Goal: Information Seeking & Learning: Learn about a topic

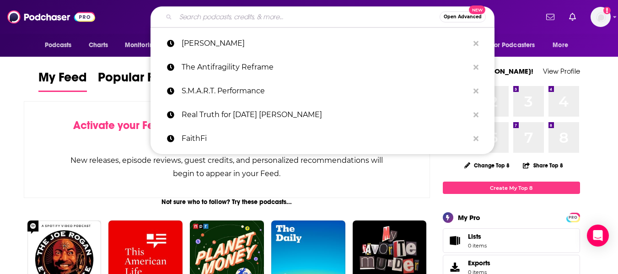
click at [203, 18] on input "Search podcasts, credits, & more..." at bounding box center [308, 17] width 264 height 15
paste input "EdSurge"
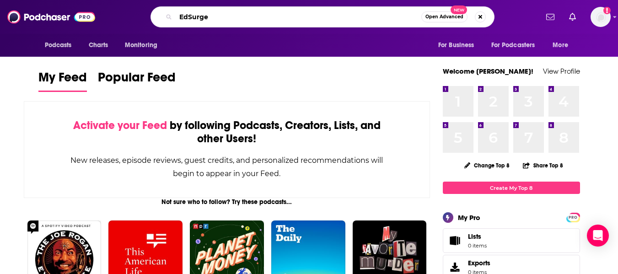
type input "EdSurge"
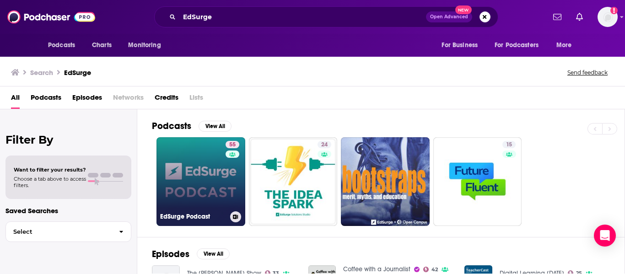
click at [194, 173] on link "55 EdSurge Podcast" at bounding box center [201, 181] width 89 height 89
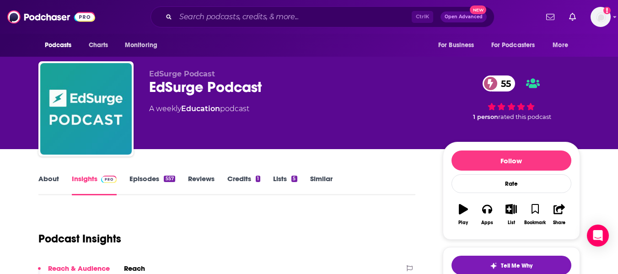
click at [324, 181] on link "Similar" at bounding box center [321, 184] width 22 height 21
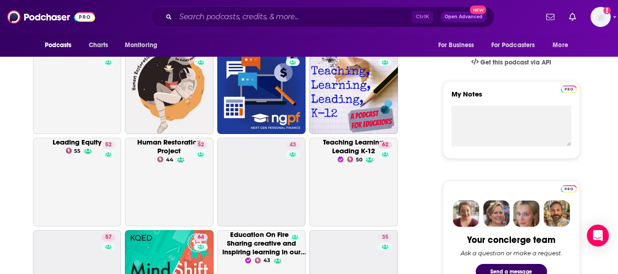
scroll to position [247, 0]
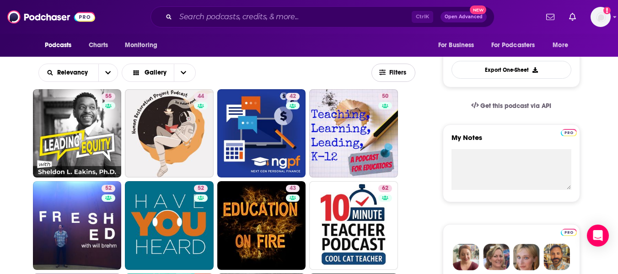
click at [402, 72] on span "Filters" at bounding box center [398, 73] width 18 height 6
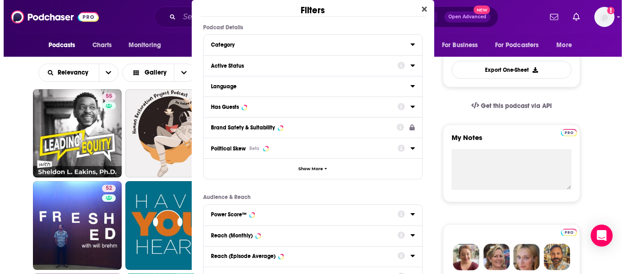
scroll to position [0, 0]
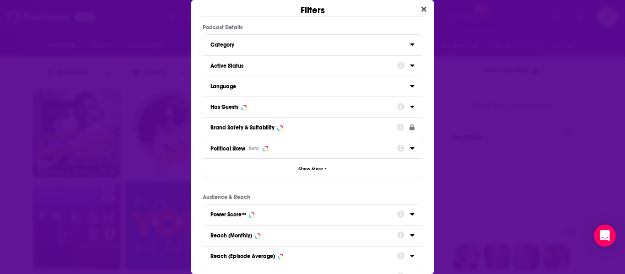
click at [304, 61] on button "Active Status" at bounding box center [304, 64] width 187 height 11
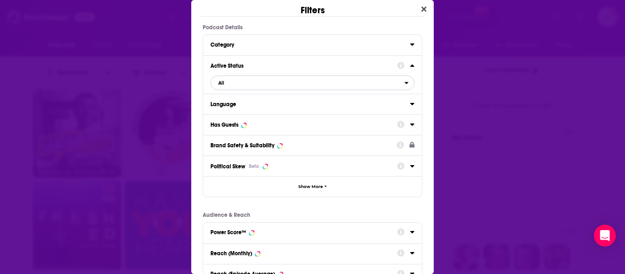
click at [249, 85] on span "All" at bounding box center [308, 83] width 194 height 12
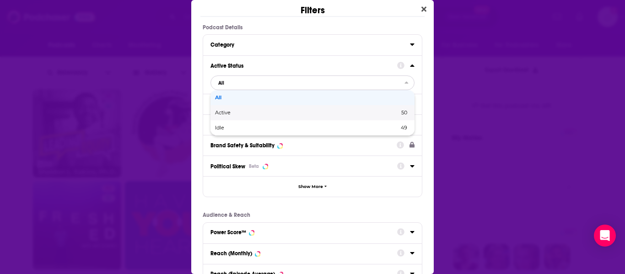
click at [238, 116] on div "Active 50" at bounding box center [313, 112] width 204 height 15
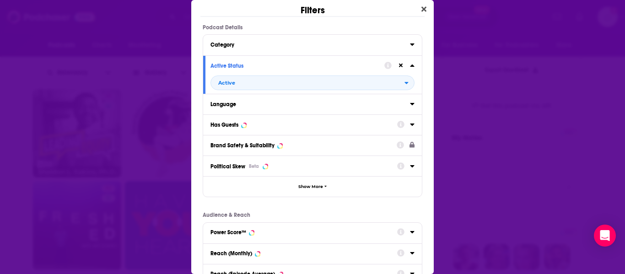
click at [238, 127] on div "Has Guests" at bounding box center [225, 125] width 28 height 6
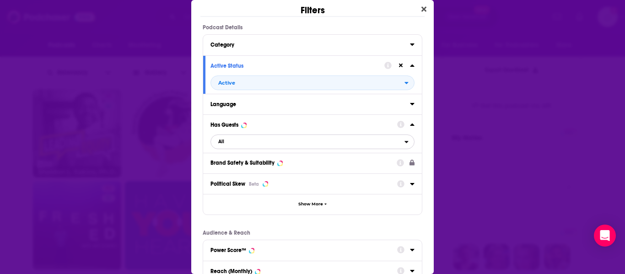
click at [237, 144] on span "All" at bounding box center [308, 142] width 194 height 12
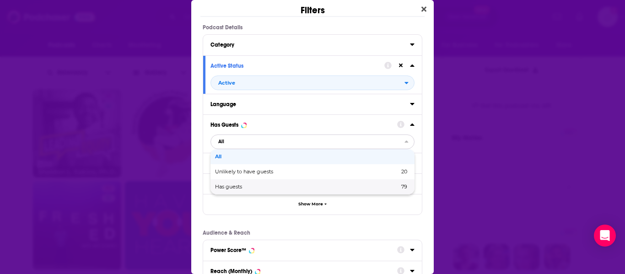
click at [233, 183] on div "Has guests 79" at bounding box center [313, 186] width 204 height 15
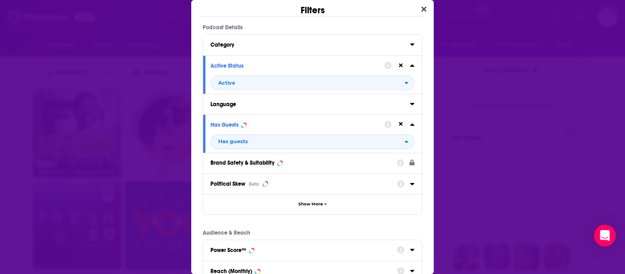
click at [421, 118] on div "Podcast Details Category Active Status Active Language Has Guests Has guests Br…" at bounding box center [312, 204] width 243 height 361
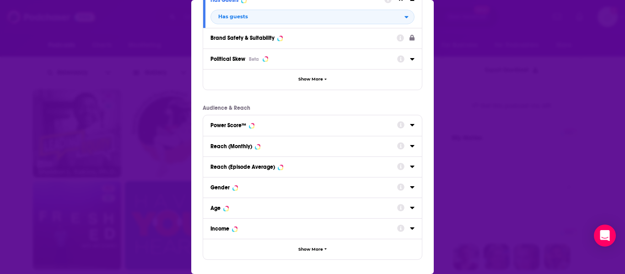
scroll to position [164, 0]
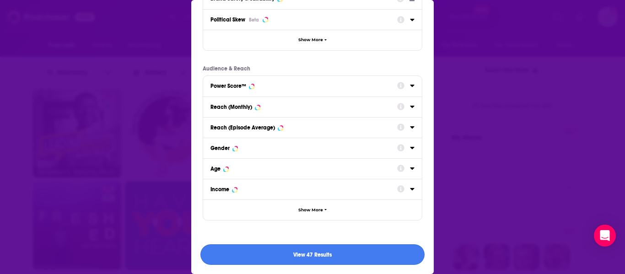
click at [357, 254] on button "View 47 Results" at bounding box center [312, 254] width 224 height 21
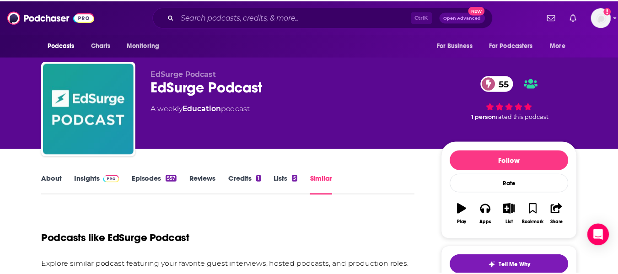
scroll to position [247, 0]
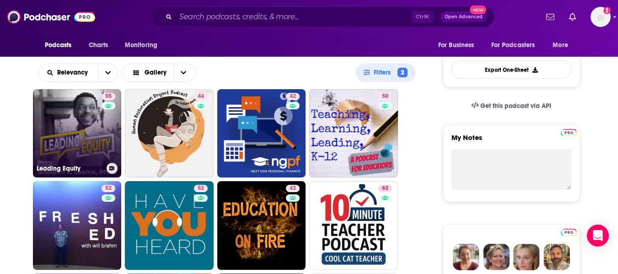
click at [70, 133] on link "55 Leading Equity" at bounding box center [77, 133] width 89 height 89
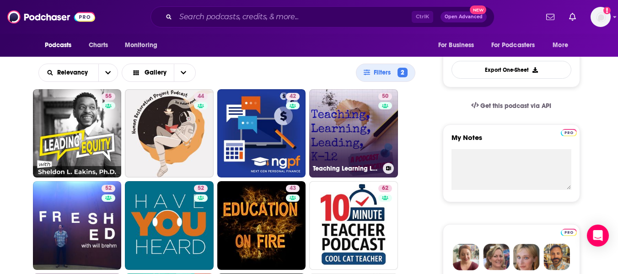
click at [324, 132] on link "50 Teaching Learning Leading K-12" at bounding box center [353, 133] width 89 height 89
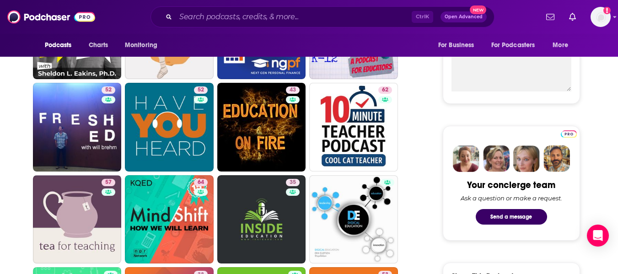
scroll to position [346, 0]
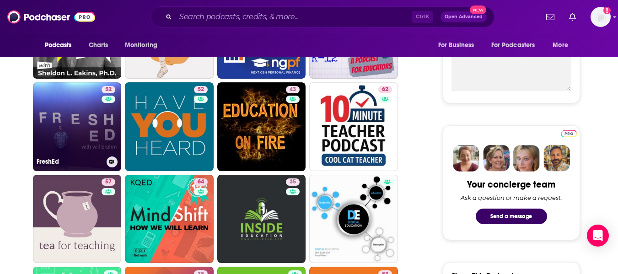
click at [67, 128] on link "52 FreshEd" at bounding box center [77, 126] width 89 height 89
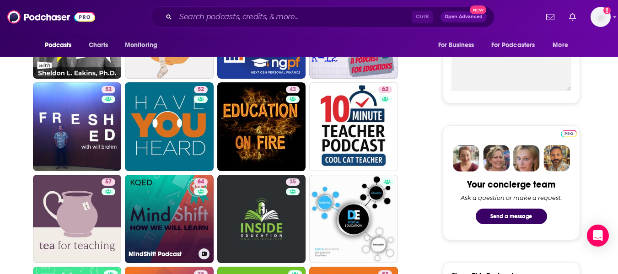
click at [155, 214] on link "64 MindShift Podcast" at bounding box center [169, 219] width 89 height 89
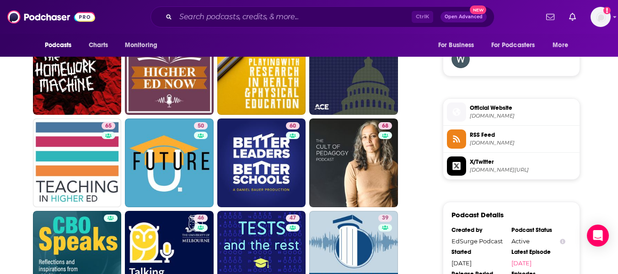
scroll to position [679, 0]
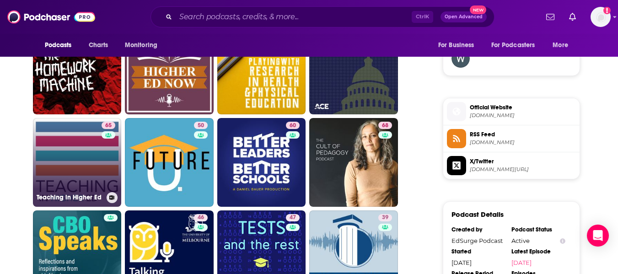
click at [76, 165] on link "65 Teaching in Higher Ed" at bounding box center [77, 162] width 89 height 89
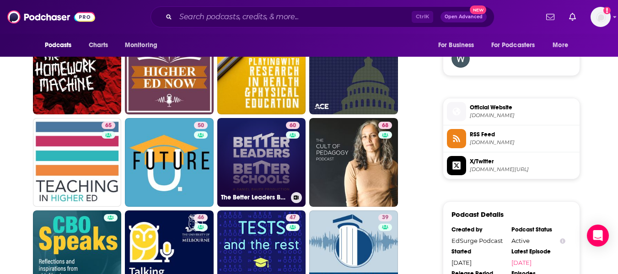
click at [237, 148] on link "60 The Better Leaders Better Schools Podcast with Daniel Bauer" at bounding box center [261, 162] width 89 height 89
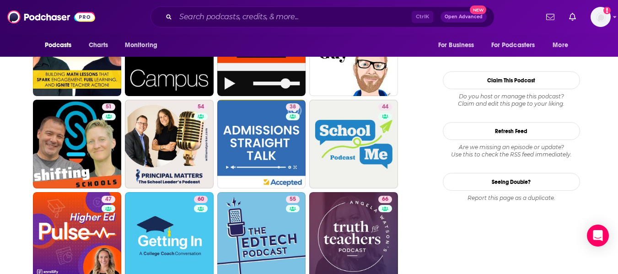
scroll to position [974, 0]
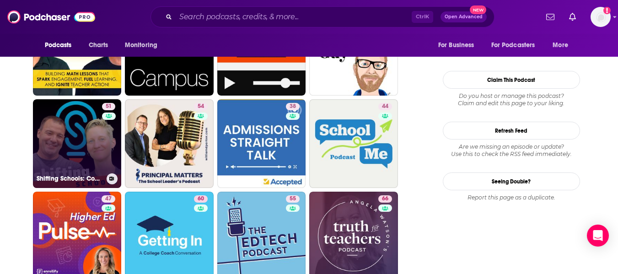
click at [77, 128] on link "51 Shifting Schools: Conversations for K12 Educators" at bounding box center [77, 143] width 89 height 89
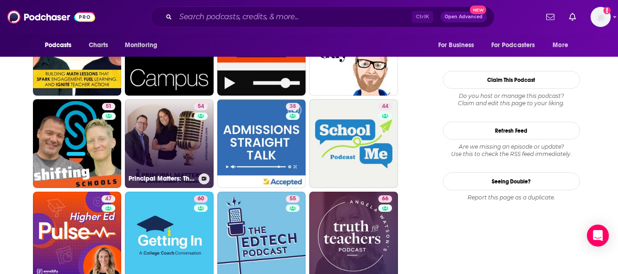
click at [166, 157] on link "54 Principal Matters: The School Leader's Podcast with William D. Parker" at bounding box center [169, 143] width 89 height 89
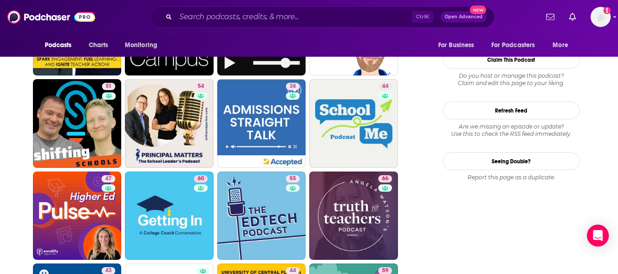
scroll to position [995, 0]
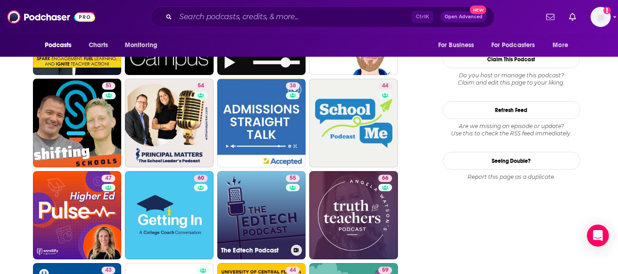
click at [250, 193] on link "55 The Edtech Podcast" at bounding box center [261, 215] width 89 height 89
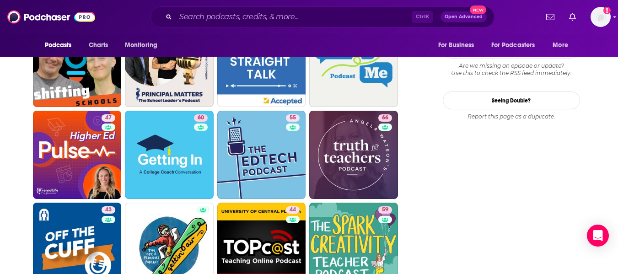
scroll to position [1053, 0]
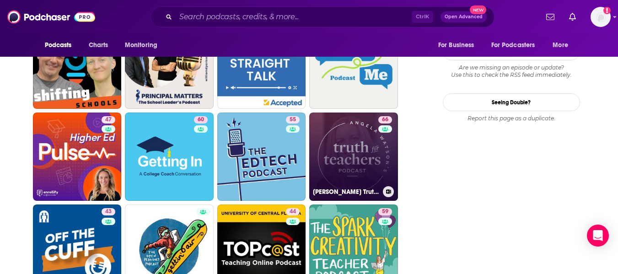
click at [331, 155] on link "66 Angela Watson's Truth for Teachers" at bounding box center [353, 157] width 89 height 89
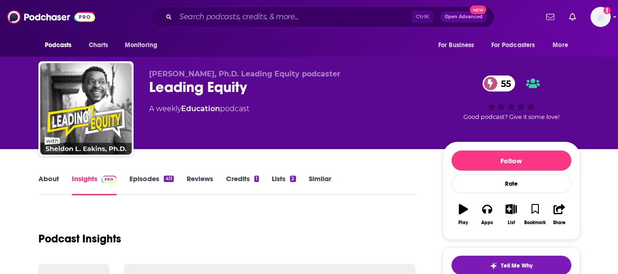
click at [48, 184] on link "About" at bounding box center [48, 184] width 21 height 21
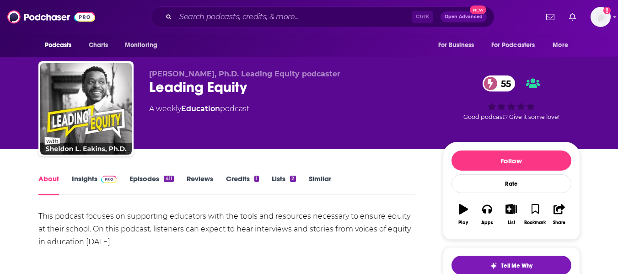
click at [176, 87] on div "Leading Equity 55" at bounding box center [288, 87] width 279 height 18
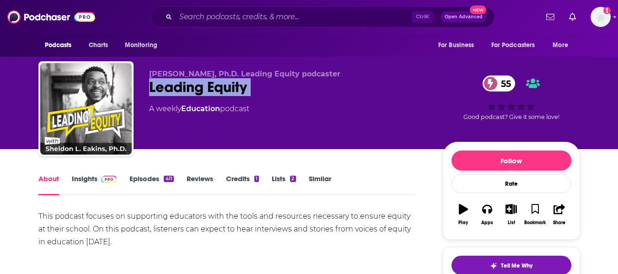
click at [176, 87] on div "Leading Equity 55" at bounding box center [288, 87] width 279 height 18
copy div "Leading Equity 55"
click at [83, 186] on link "Insights" at bounding box center [94, 184] width 45 height 21
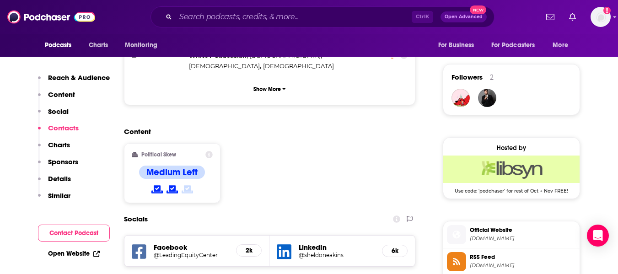
scroll to position [771, 0]
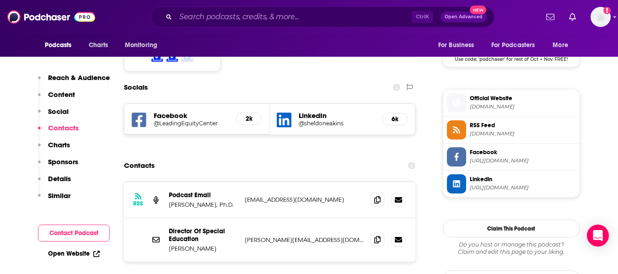
drag, startPoint x: 170, startPoint y: 192, endPoint x: 210, endPoint y: 193, distance: 40.3
click at [210, 245] on p "Sheldon Eakins" at bounding box center [203, 249] width 69 height 8
copy p "Sheldon Eakins"
click at [377, 236] on icon at bounding box center [377, 239] width 6 height 7
click at [371, 193] on span at bounding box center [378, 200] width 14 height 14
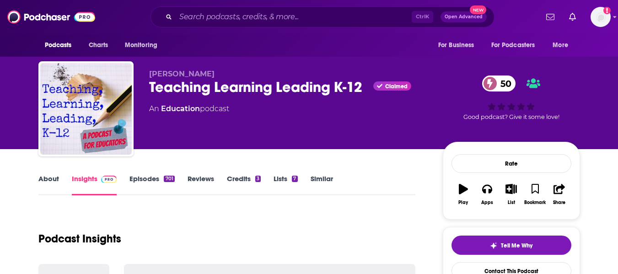
click at [47, 181] on link "About" at bounding box center [48, 184] width 21 height 21
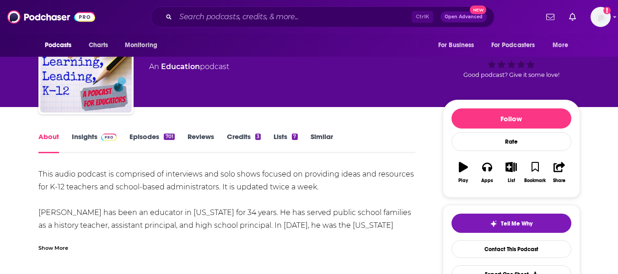
scroll to position [33, 0]
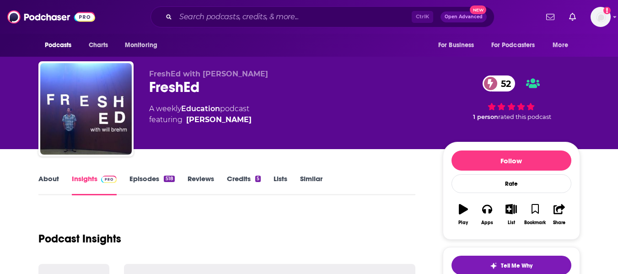
click at [38, 183] on link "About" at bounding box center [48, 184] width 21 height 21
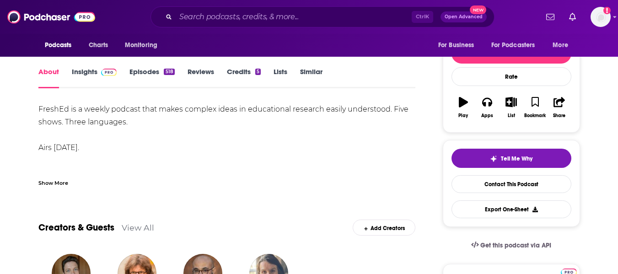
scroll to position [113, 0]
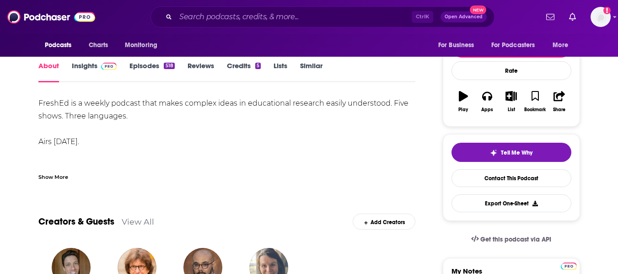
click at [51, 175] on div "Show More" at bounding box center [53, 176] width 30 height 9
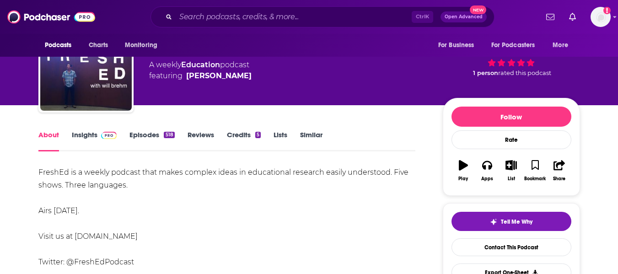
scroll to position [0, 0]
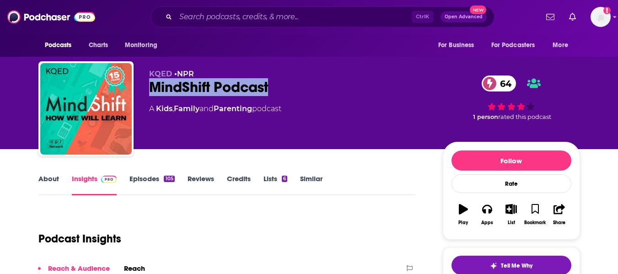
drag, startPoint x: 153, startPoint y: 90, endPoint x: 269, endPoint y: 89, distance: 115.3
click at [269, 89] on div "MindShift Podcast 64" at bounding box center [288, 87] width 279 height 18
copy h2 "MindShift Podcast"
click at [315, 87] on div "MindShift Podcast 64" at bounding box center [288, 87] width 279 height 18
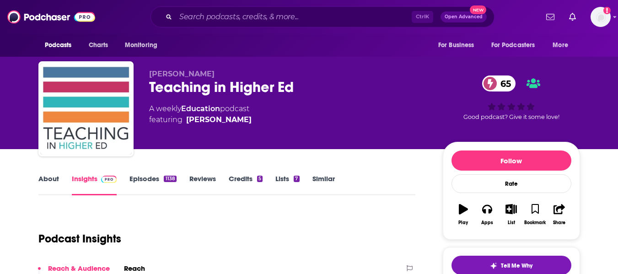
click at [49, 182] on link "About" at bounding box center [48, 184] width 21 height 21
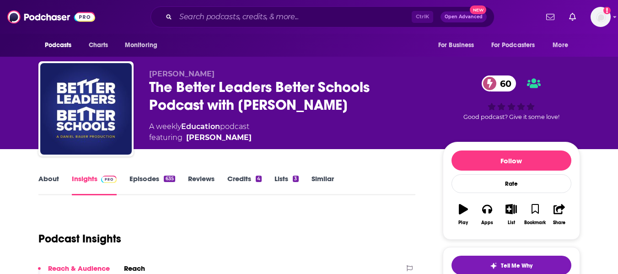
click at [48, 182] on link "About" at bounding box center [48, 184] width 21 height 21
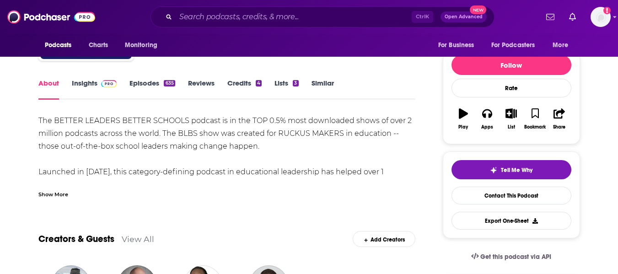
scroll to position [100, 0]
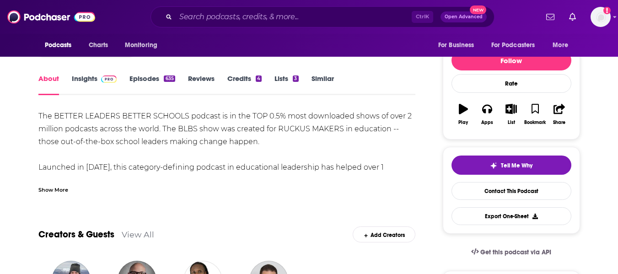
click at [55, 187] on div "Show More" at bounding box center [53, 189] width 30 height 9
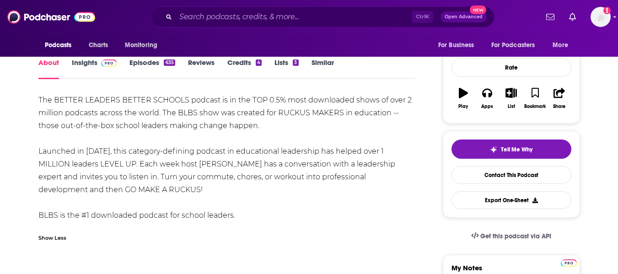
scroll to position [117, 0]
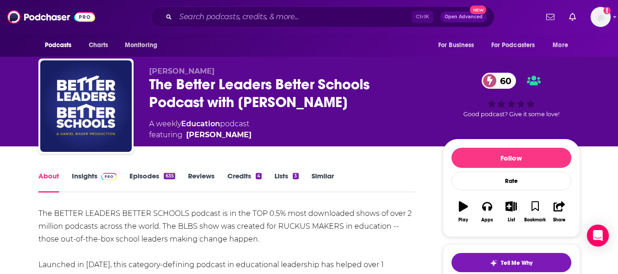
scroll to position [0, 0]
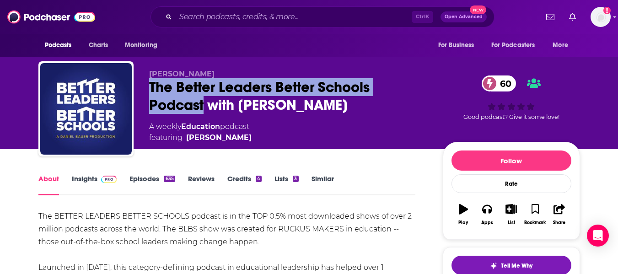
drag, startPoint x: 150, startPoint y: 91, endPoint x: 204, endPoint y: 107, distance: 55.9
click at [204, 107] on div "The Better Leaders Better Schools Podcast with Daniel Bauer 60" at bounding box center [288, 96] width 279 height 36
copy h1 "The Better Leaders Better Schools Podcast"
click at [81, 178] on link "Insights" at bounding box center [94, 184] width 45 height 21
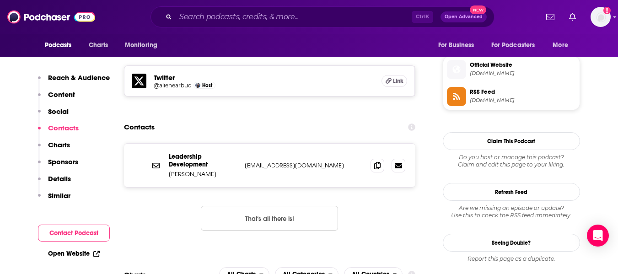
scroll to position [807, 0]
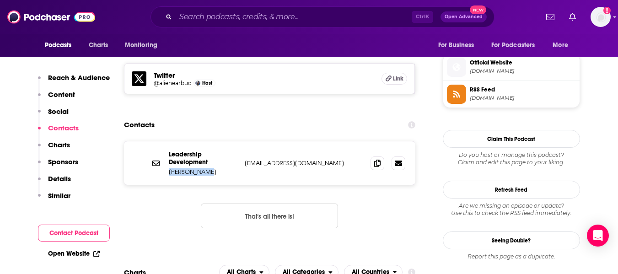
drag, startPoint x: 169, startPoint y: 129, endPoint x: 205, endPoint y: 131, distance: 35.3
click at [205, 168] on p "Daniel Bauer" at bounding box center [203, 172] width 69 height 8
copy p "Daniel Bauer"
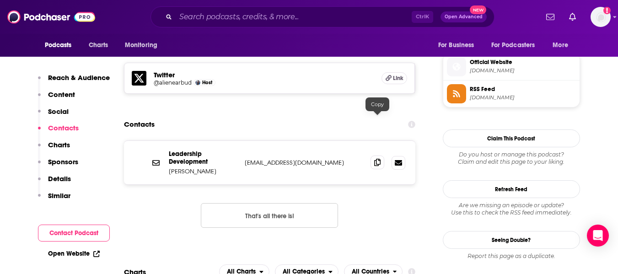
click at [378, 159] on icon at bounding box center [377, 162] width 6 height 7
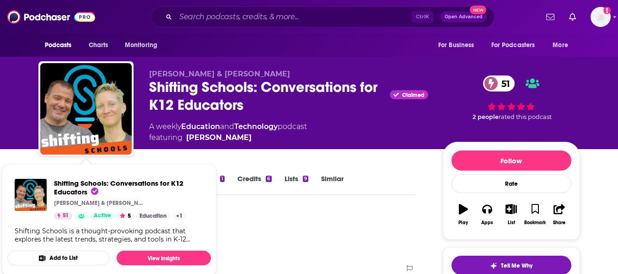
click at [20, 136] on div "[PERSON_NAME] & [PERSON_NAME] Shifting Schools: Conversations for K12 Educators…" at bounding box center [309, 74] width 586 height 149
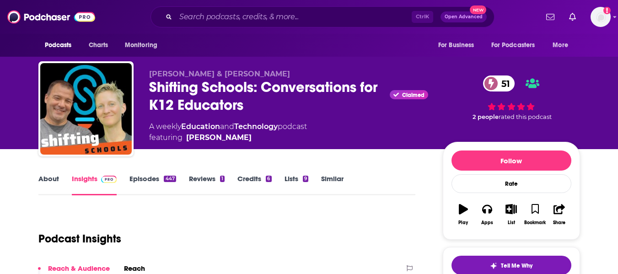
click at [40, 183] on link "About" at bounding box center [48, 184] width 21 height 21
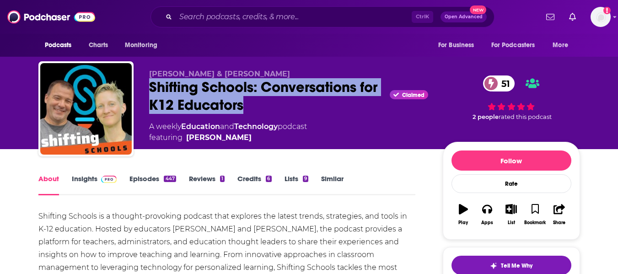
drag, startPoint x: 149, startPoint y: 91, endPoint x: 278, endPoint y: 103, distance: 129.6
click at [278, 103] on div "Shifting Schools: Conversations for K12 Educators Claimed 51" at bounding box center [288, 96] width 279 height 36
copy h1 "Shifting Schools: Conversations for K12 Educators"
click at [183, 81] on div "Shifting Schools: Conversations for K12 Educators Claimed 51" at bounding box center [288, 96] width 279 height 36
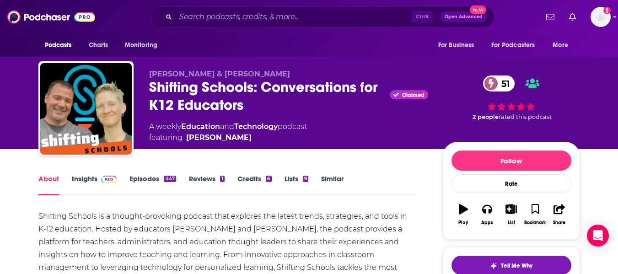
click at [79, 184] on link "Insights" at bounding box center [94, 184] width 45 height 21
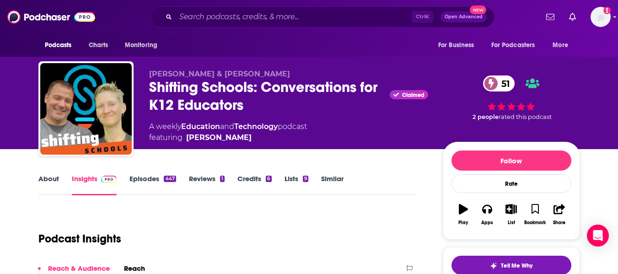
drag, startPoint x: 146, startPoint y: 72, endPoint x: 259, endPoint y: 72, distance: 113.5
click at [259, 72] on div "[PERSON_NAME] & [PERSON_NAME] Shifting Schools: Conversations for K12 Educators…" at bounding box center [309, 110] width 542 height 99
copy span "[PERSON_NAME] & [PERSON_NAME]"
click at [246, 95] on div "Shifting Schools: Conversations for K12 Educators Claimed 51" at bounding box center [288, 96] width 279 height 36
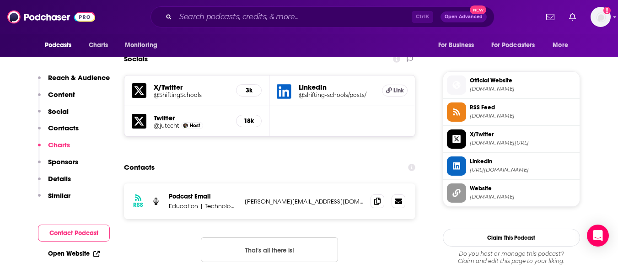
scroll to position [788, 0]
click at [378, 198] on icon at bounding box center [377, 201] width 6 height 7
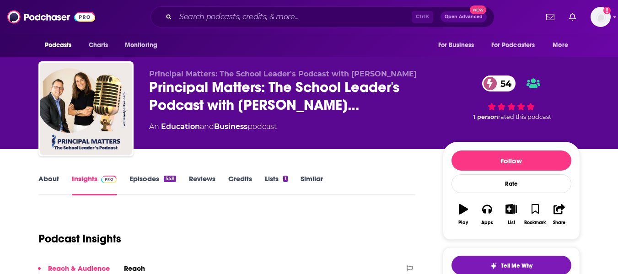
click at [48, 178] on link "About" at bounding box center [48, 184] width 21 height 21
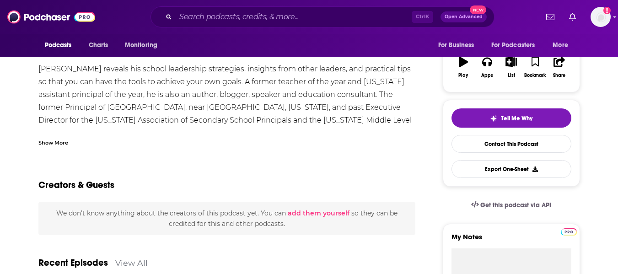
scroll to position [148, 0]
click at [52, 141] on div "Show More" at bounding box center [53, 141] width 30 height 9
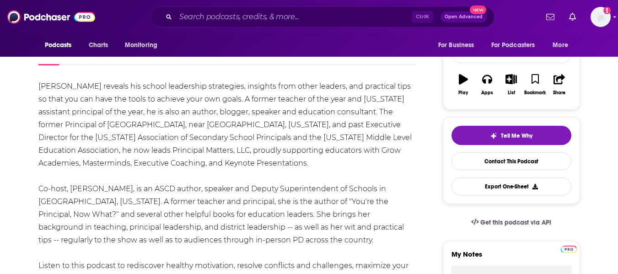
scroll to position [0, 0]
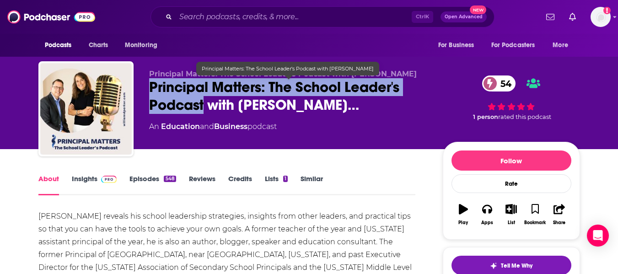
drag, startPoint x: 150, startPoint y: 85, endPoint x: 205, endPoint y: 107, distance: 59.6
click at [205, 107] on span "Principal Matters: The School Leader's Podcast with William…" at bounding box center [288, 96] width 279 height 36
copy h1 "Principal Matters: The School Leader's Podcast"
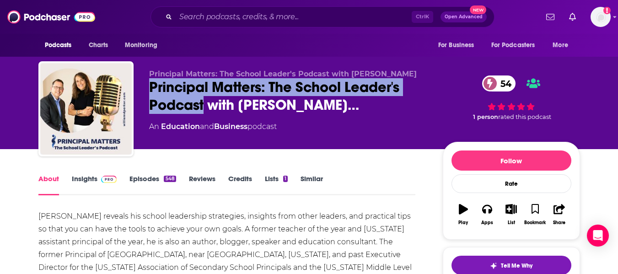
click at [76, 179] on link "Insights" at bounding box center [94, 184] width 45 height 21
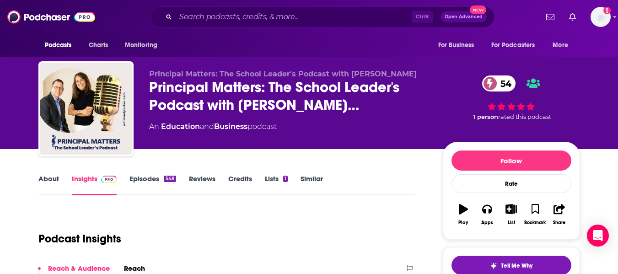
drag, startPoint x: 350, startPoint y: 73, endPoint x: 416, endPoint y: 77, distance: 66.0
click at [416, 77] on p "Principal Matters: The School Leader's Podcast with William D. Parker" at bounding box center [288, 74] width 279 height 9
copy span "William D. Parker"
click at [362, 117] on div "Principal Matters: The School Leader's Podcast with William D. Parker Principal…" at bounding box center [288, 106] width 279 height 73
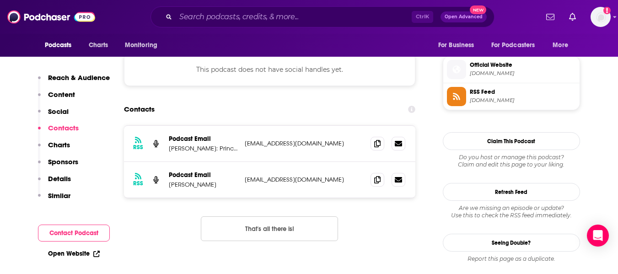
scroll to position [805, 0]
click at [375, 139] on icon at bounding box center [377, 142] width 6 height 7
click at [375, 175] on icon at bounding box center [377, 178] width 6 height 7
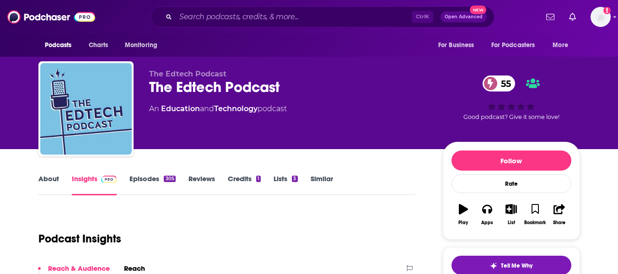
click at [43, 181] on link "About" at bounding box center [48, 184] width 21 height 21
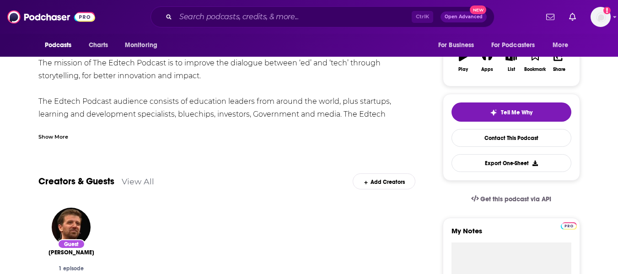
scroll to position [155, 0]
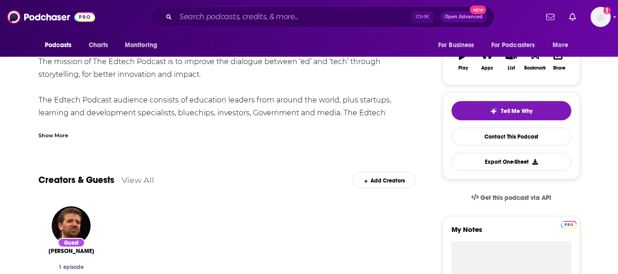
click at [65, 130] on div "Show More" at bounding box center [53, 134] width 30 height 9
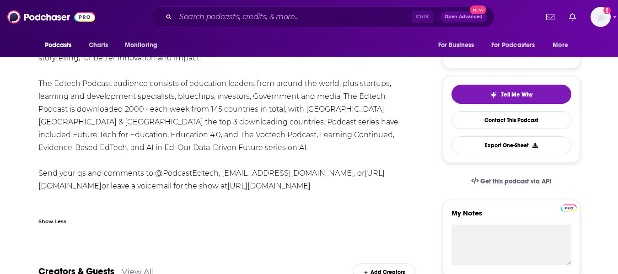
scroll to position [0, 0]
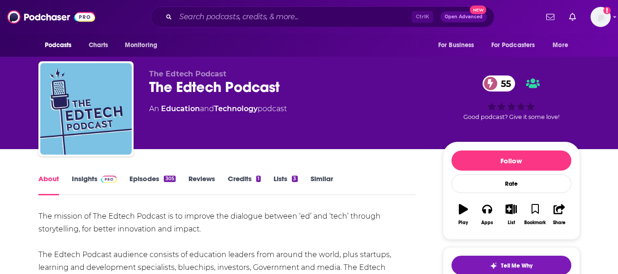
click at [157, 85] on div "The Edtech Podcast 55" at bounding box center [288, 87] width 279 height 18
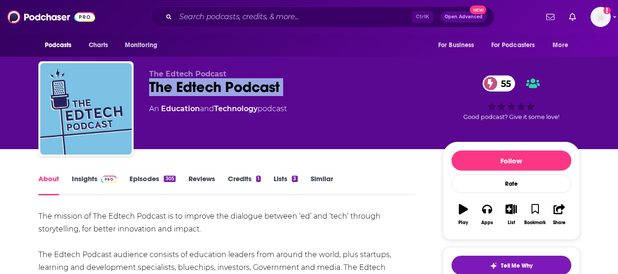
click at [157, 85] on div "The Edtech Podcast 55" at bounding box center [288, 87] width 279 height 18
copy div "The Edtech Podcast 55"
click at [165, 91] on div "The Edtech Podcast 55" at bounding box center [288, 87] width 279 height 18
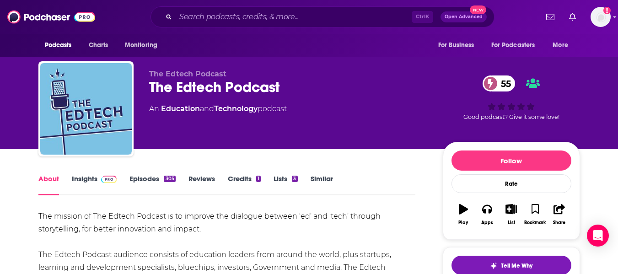
click at [87, 178] on link "Insights" at bounding box center [94, 184] width 45 height 21
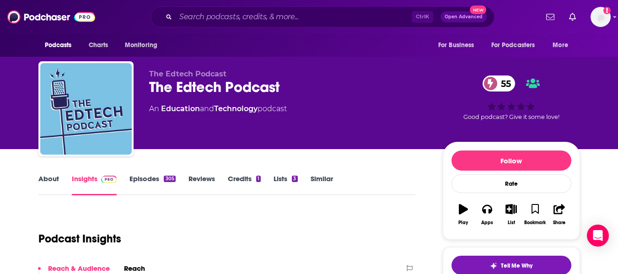
click at [42, 182] on link "About" at bounding box center [48, 184] width 21 height 21
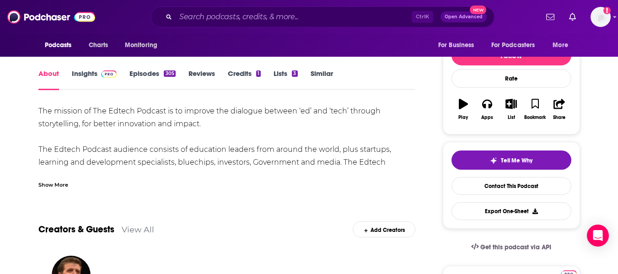
scroll to position [106, 0]
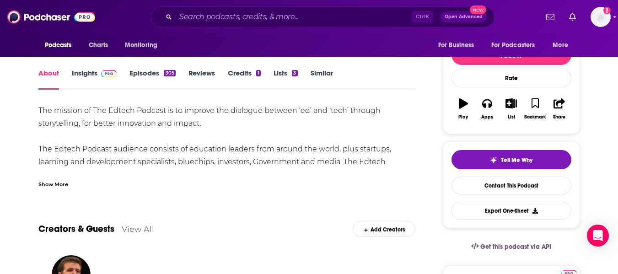
click at [53, 184] on div "Show More" at bounding box center [53, 183] width 30 height 9
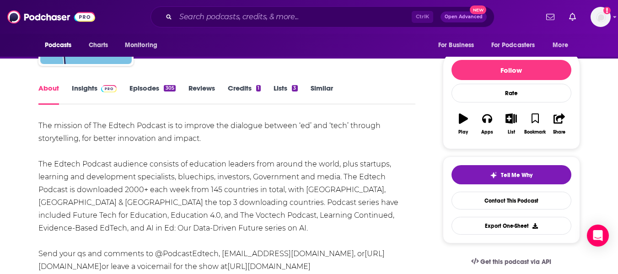
scroll to position [0, 0]
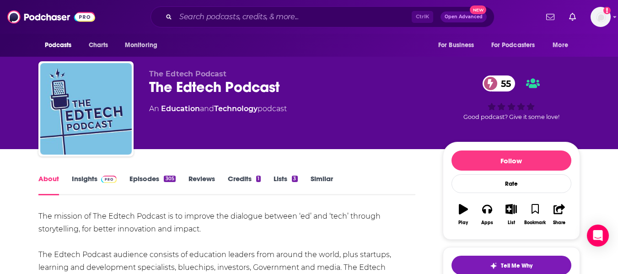
click at [78, 181] on link "Insights" at bounding box center [94, 184] width 45 height 21
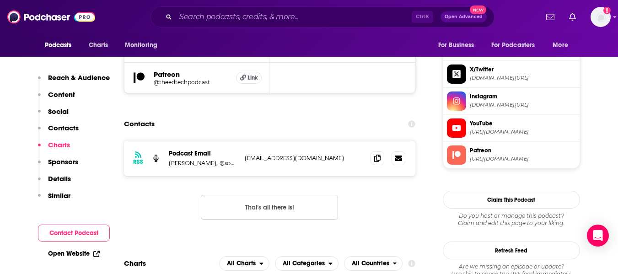
scroll to position [880, 0]
drag, startPoint x: 168, startPoint y: 110, endPoint x: 205, endPoint y: 109, distance: 37.5
click at [205, 141] on div "RSS Podcast Email Sophie Bailey, @soph_bailey theedtechpodcast@gmail.com theedt…" at bounding box center [270, 159] width 292 height 36
copy p "Sophie Bailey"
click at [374, 151] on span at bounding box center [378, 158] width 14 height 14
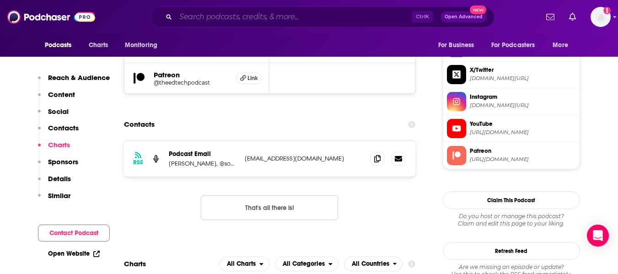
click at [267, 12] on input "Search podcasts, credits, & more..." at bounding box center [294, 17] width 236 height 15
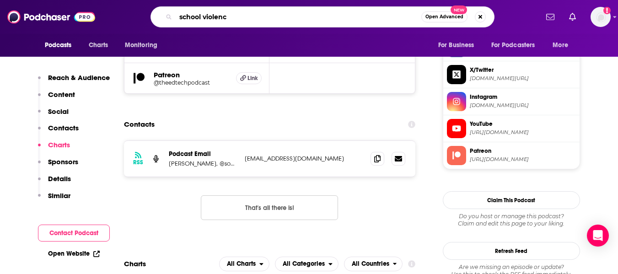
type input "school violence"
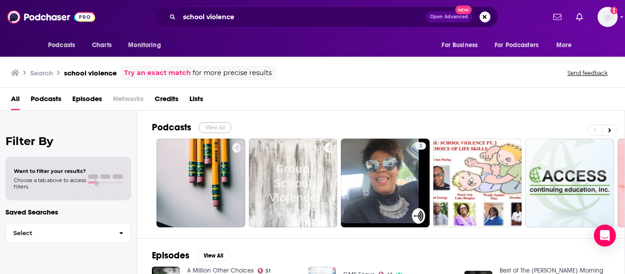
click at [216, 128] on button "View All" at bounding box center [215, 127] width 33 height 11
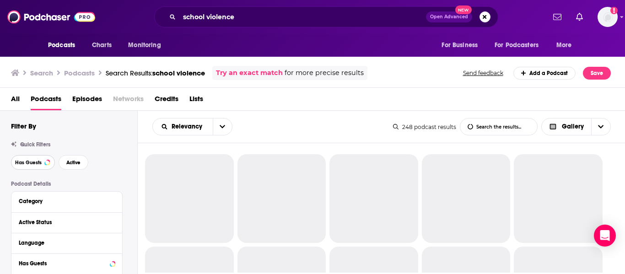
click at [41, 167] on button "Has Guests" at bounding box center [33, 162] width 44 height 15
click at [79, 160] on span "Active" at bounding box center [73, 162] width 14 height 5
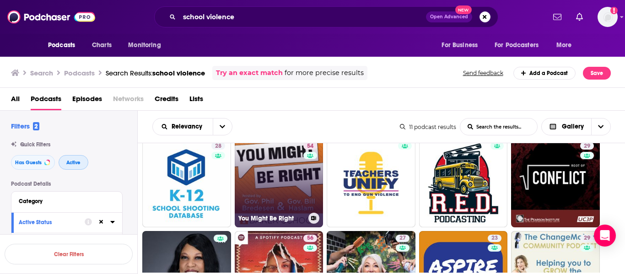
scroll to position [16, 0]
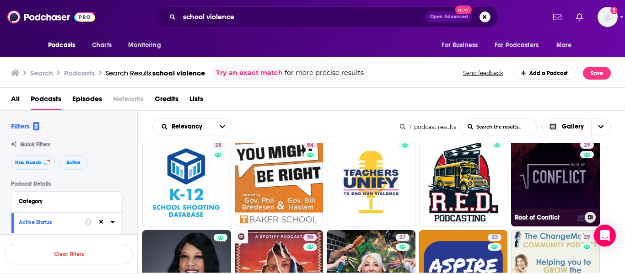
click at [564, 171] on link "29 Root of Conflict" at bounding box center [555, 182] width 89 height 89
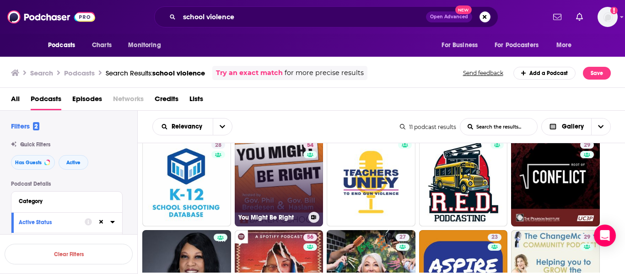
click at [264, 189] on link "54 You Might Be Right" at bounding box center [279, 182] width 89 height 89
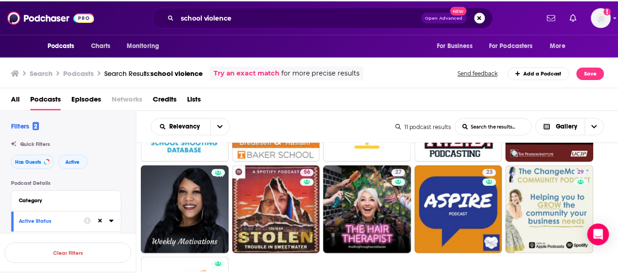
scroll to position [0, 0]
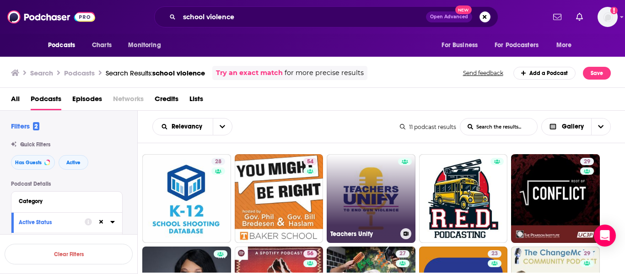
click at [364, 223] on link "Teachers Unify" at bounding box center [371, 198] width 89 height 89
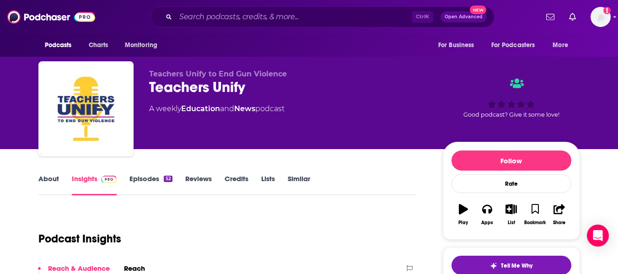
click at [301, 184] on link "Similar" at bounding box center [299, 184] width 22 height 21
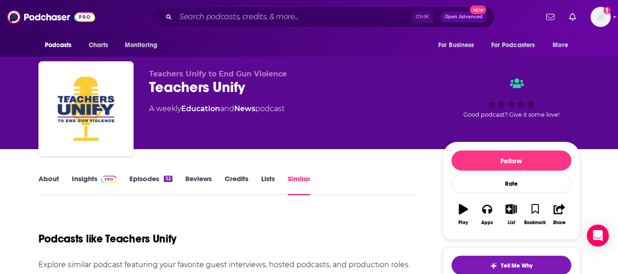
scroll to position [120, 0]
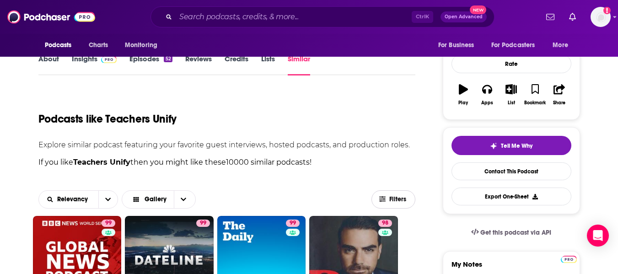
click at [392, 203] on button "Filters" at bounding box center [394, 199] width 44 height 18
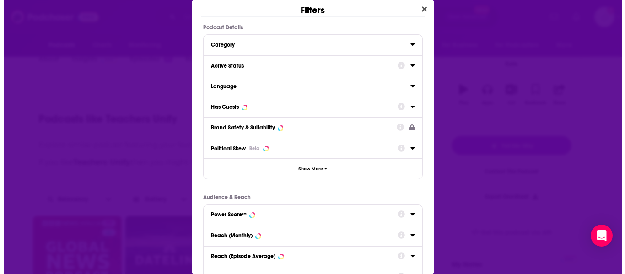
scroll to position [0, 0]
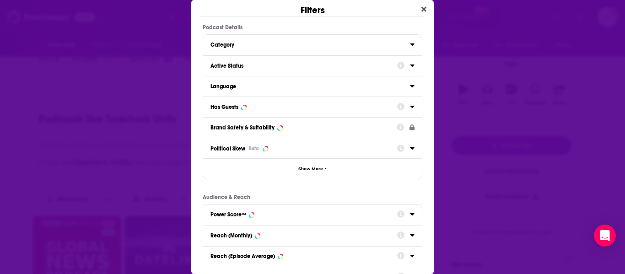
click at [279, 68] on div "Active Status" at bounding box center [301, 66] width 181 height 6
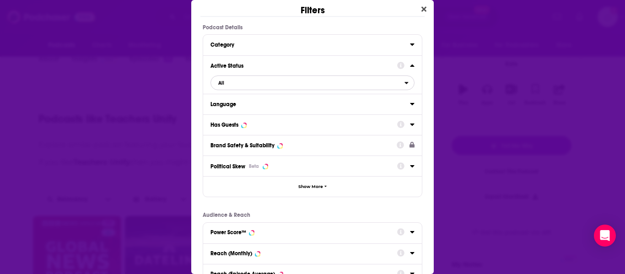
click at [271, 83] on span "All" at bounding box center [308, 83] width 194 height 12
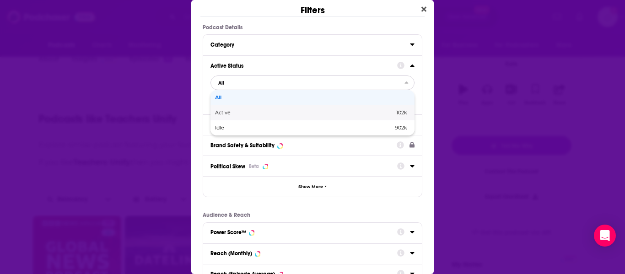
click at [262, 113] on span "Active" at bounding box center [263, 112] width 97 height 5
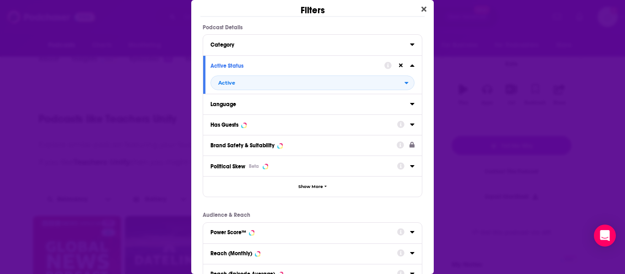
click at [256, 127] on div "Has Guests" at bounding box center [301, 125] width 181 height 6
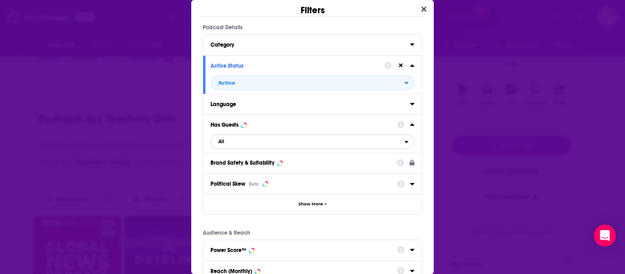
click at [255, 146] on span "All" at bounding box center [308, 142] width 194 height 12
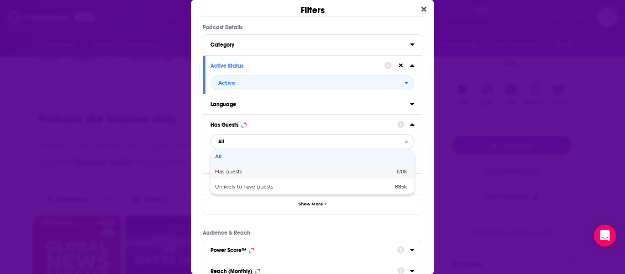
click at [247, 175] on div "Has guests 120k" at bounding box center [313, 171] width 204 height 15
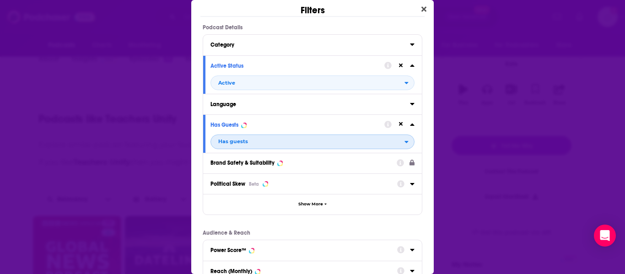
scroll to position [164, 0]
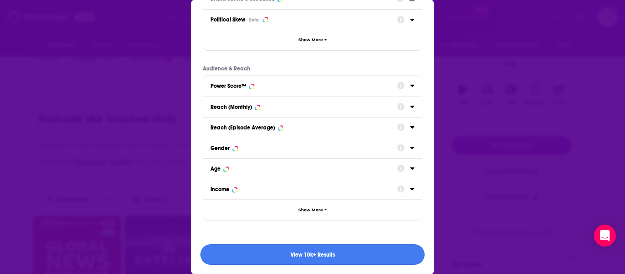
click at [261, 251] on button "View 10k+ Results" at bounding box center [312, 254] width 224 height 21
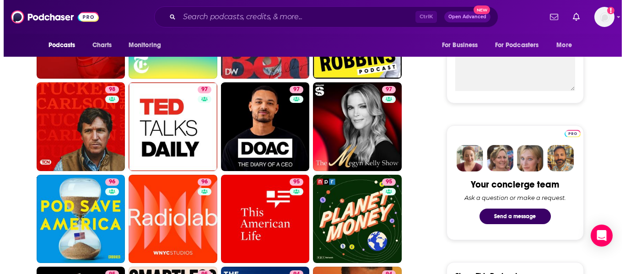
scroll to position [0, 0]
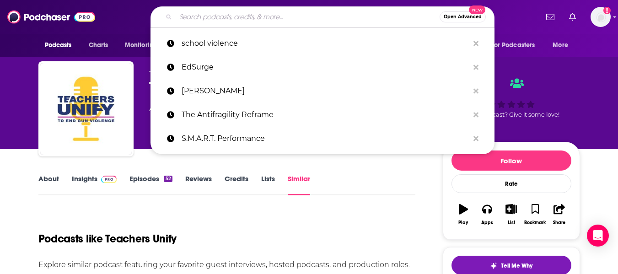
click at [244, 16] on input "Search podcasts, credits, & more..." at bounding box center [308, 17] width 264 height 15
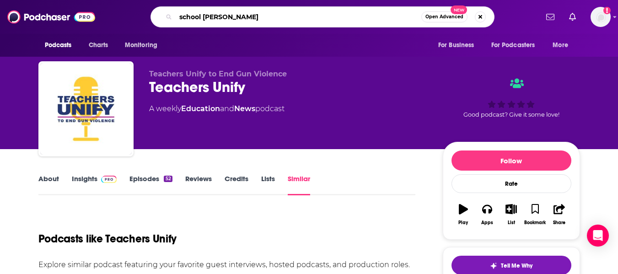
type input "school safety"
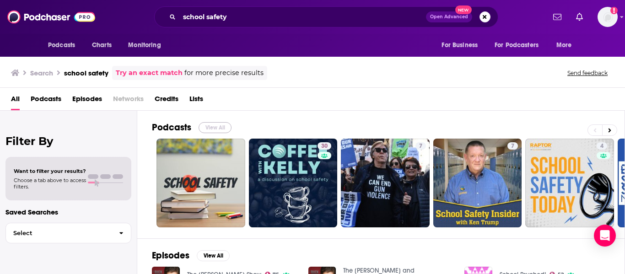
click at [216, 126] on button "View All" at bounding box center [215, 127] width 33 height 11
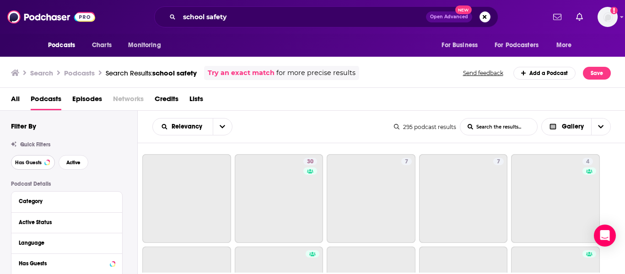
click at [24, 163] on span "Has Guests" at bounding box center [28, 162] width 27 height 5
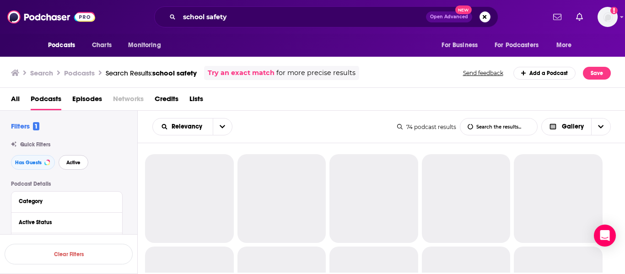
click at [70, 161] on span "Active" at bounding box center [73, 162] width 14 height 5
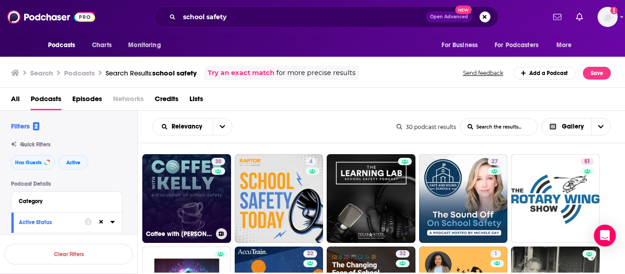
click at [183, 210] on link "30 Coffee with Kelly: A Discussion on School Safety" at bounding box center [186, 198] width 89 height 89
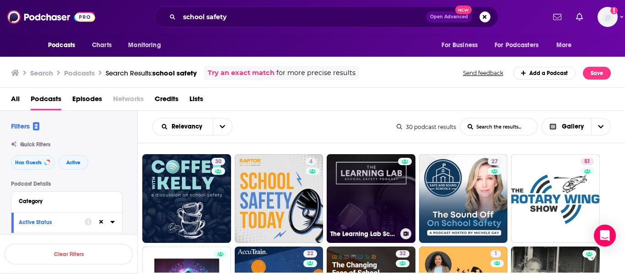
click at [385, 189] on link "The Learning Lab School Safety Podcast" at bounding box center [371, 198] width 89 height 89
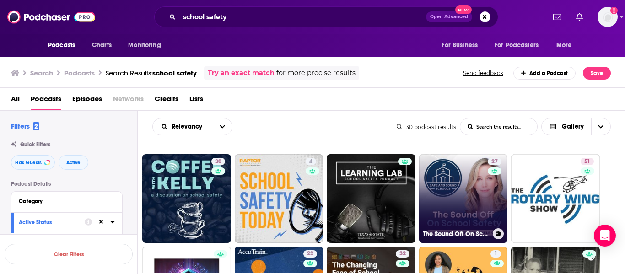
click at [444, 192] on link "27 The Sound Off On School Safety" at bounding box center [463, 198] width 89 height 89
click at [456, 178] on link "27 The Sound Off On School Safety" at bounding box center [463, 198] width 89 height 89
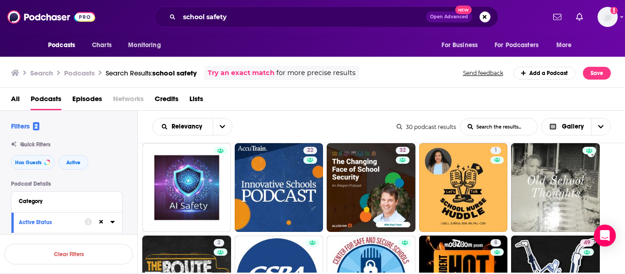
scroll to position [104, 0]
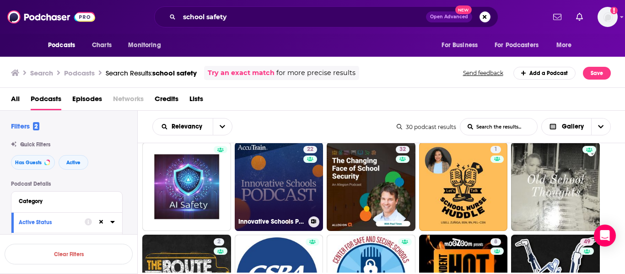
click at [261, 184] on link "22 Innovative Schools Podcast" at bounding box center [279, 186] width 89 height 89
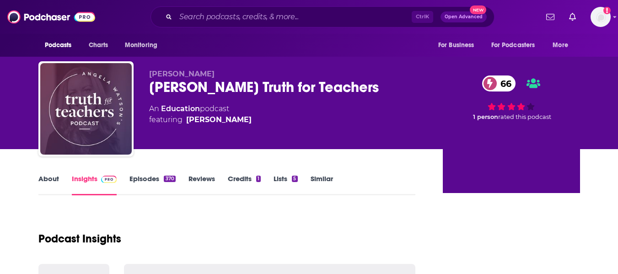
click at [48, 184] on link "About" at bounding box center [48, 184] width 21 height 21
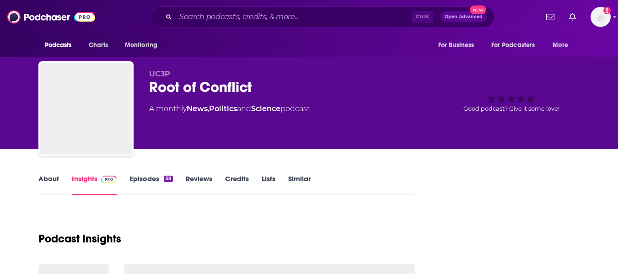
click at [47, 179] on link "About" at bounding box center [48, 184] width 21 height 21
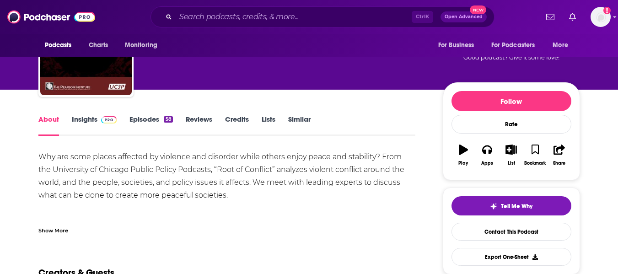
scroll to position [60, 0]
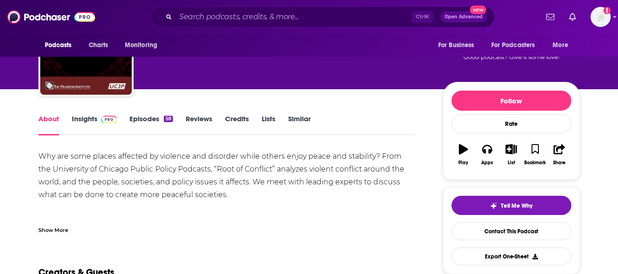
click at [54, 226] on div "Show More" at bounding box center [53, 229] width 30 height 9
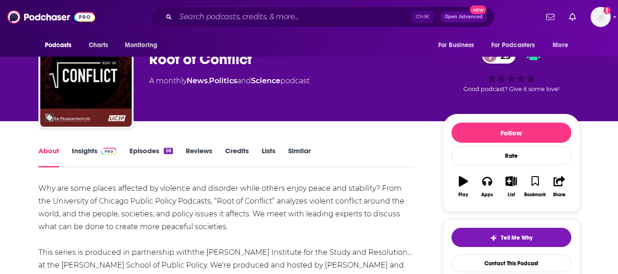
scroll to position [11, 0]
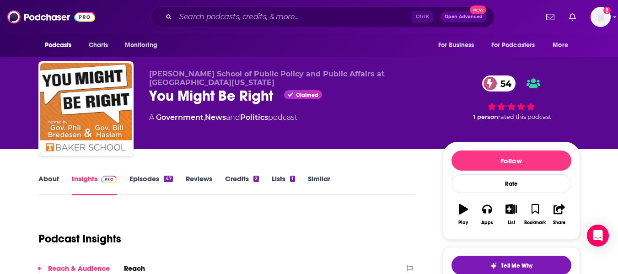
click at [0, 146] on div "[PERSON_NAME] School of Public Policy and Public Affairs at [GEOGRAPHIC_DATA][U…" at bounding box center [309, 74] width 618 height 149
click at [48, 181] on link "About" at bounding box center [48, 184] width 21 height 21
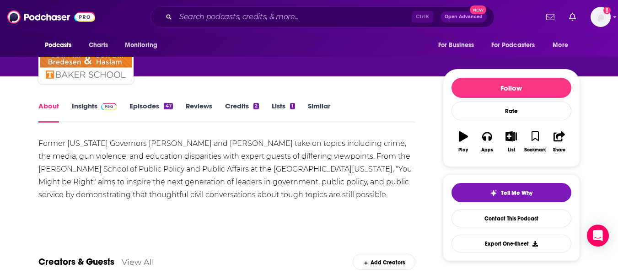
scroll to position [73, 0]
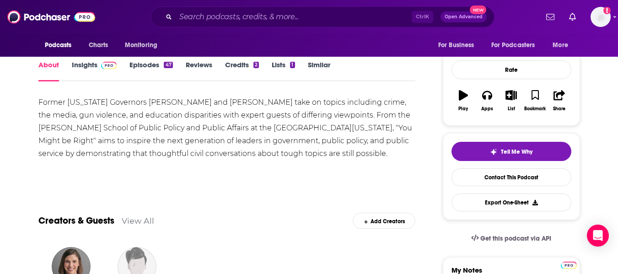
scroll to position [0, 0]
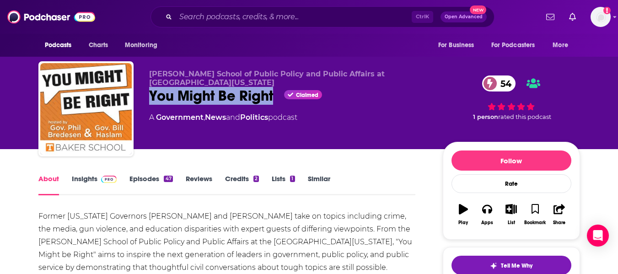
drag, startPoint x: 151, startPoint y: 98, endPoint x: 274, endPoint y: 97, distance: 123.1
click at [274, 97] on div "You Might Be Right Claimed 54" at bounding box center [288, 96] width 279 height 18
copy h1 "You Might Be Right"
click at [77, 185] on link "Insights" at bounding box center [94, 184] width 45 height 21
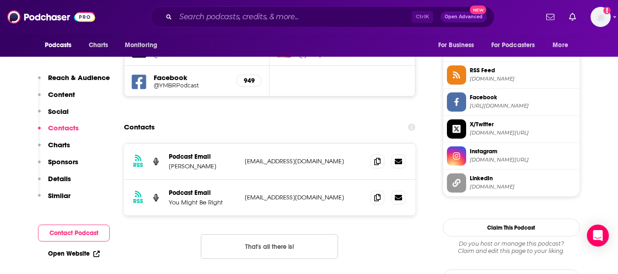
scroll to position [826, 0]
click at [377, 157] on icon at bounding box center [377, 160] width 6 height 7
click at [376, 193] on icon at bounding box center [377, 196] width 6 height 7
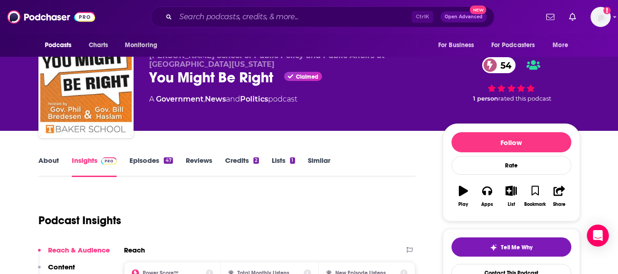
scroll to position [0, 0]
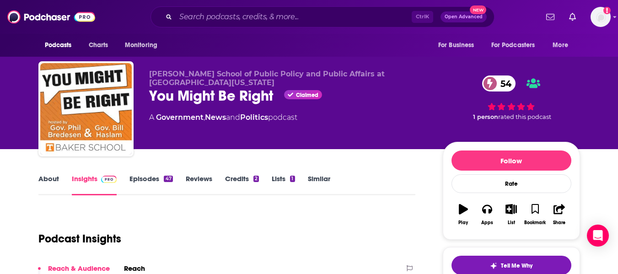
click at [39, 183] on link "About" at bounding box center [48, 184] width 21 height 21
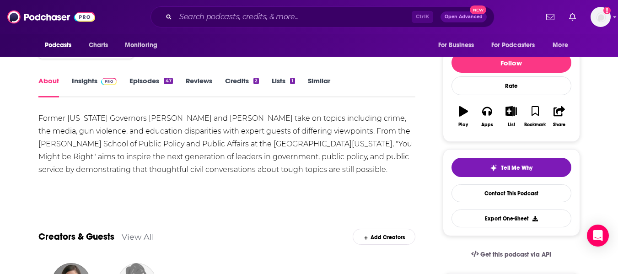
scroll to position [98, 0]
click at [86, 84] on link "Insights" at bounding box center [94, 86] width 45 height 21
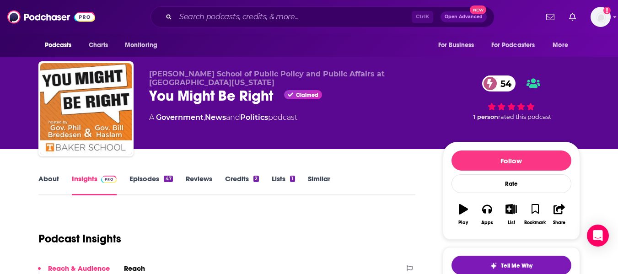
click at [0, 144] on div "Baker School of Public Policy and Public Affairs at University of Tennessee You…" at bounding box center [309, 74] width 618 height 149
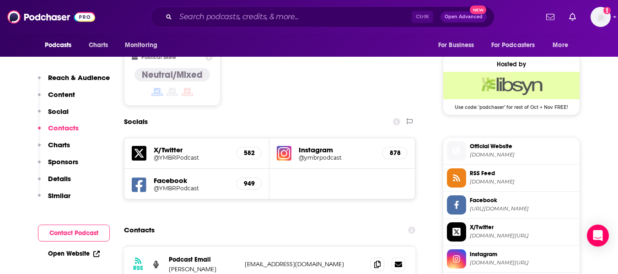
scroll to position [810, 0]
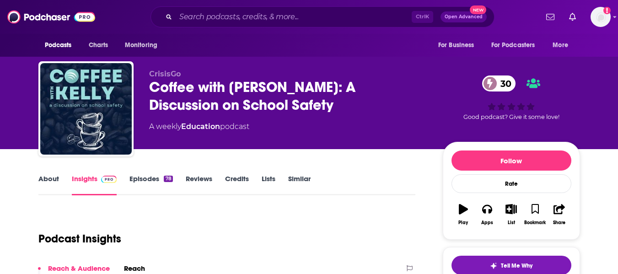
click at [45, 180] on link "About" at bounding box center [48, 184] width 21 height 21
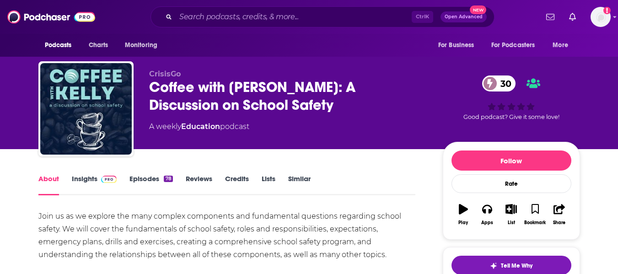
click at [161, 96] on div "Coffee with Kelly: A Discussion on School Safety 30" at bounding box center [288, 96] width 279 height 36
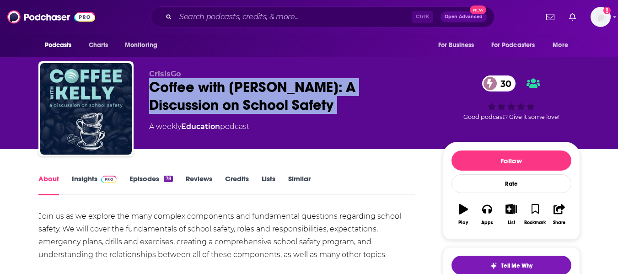
click at [161, 96] on div "Coffee with Kelly: A Discussion on School Safety 30" at bounding box center [288, 96] width 279 height 36
copy div "Coffee with Kelly: A Discussion on School Safety 30"
click at [84, 179] on link "Insights" at bounding box center [94, 184] width 45 height 21
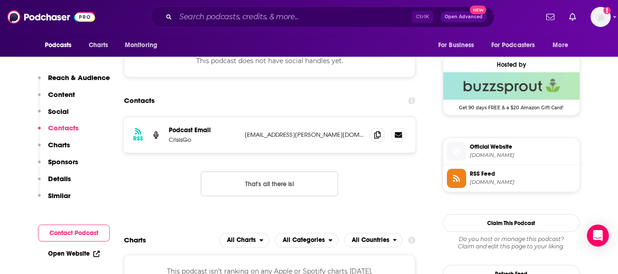
scroll to position [650, 0]
click at [151, 157] on div "RSS Podcast Email CrisisGo kayla.proell@crisisgo.com kayla.proell@crisisgo.com …" at bounding box center [270, 163] width 292 height 94
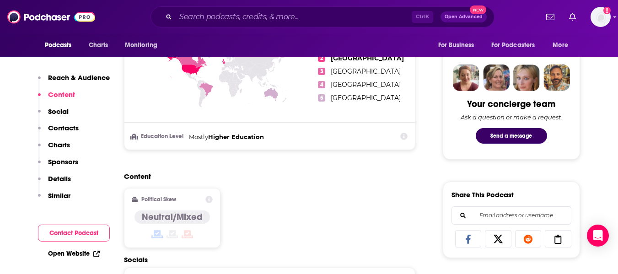
scroll to position [595, 0]
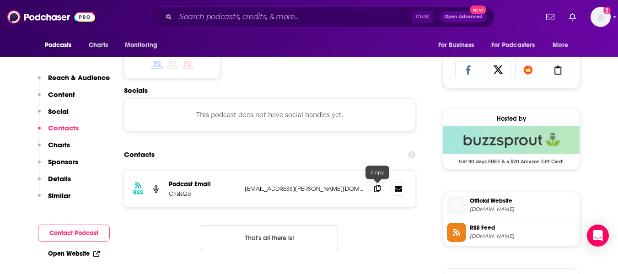
click at [377, 189] on icon at bounding box center [377, 188] width 6 height 7
click at [199, 151] on div "Contacts" at bounding box center [270, 154] width 292 height 17
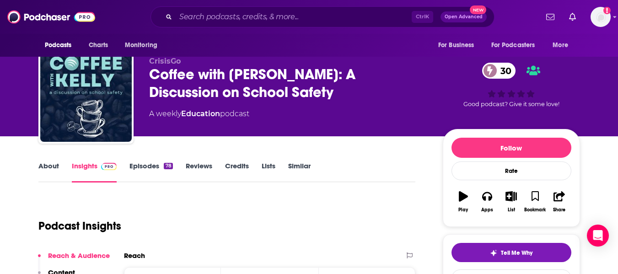
scroll to position [0, 0]
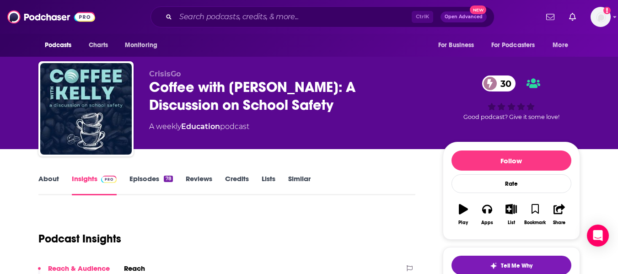
click at [49, 187] on link "About" at bounding box center [48, 184] width 21 height 21
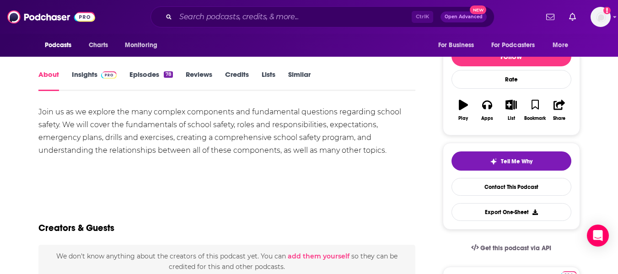
scroll to position [104, 0]
click at [150, 72] on link "Episodes 78" at bounding box center [151, 80] width 43 height 21
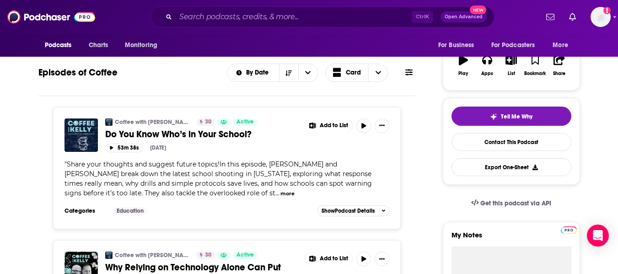
scroll to position [150, 0]
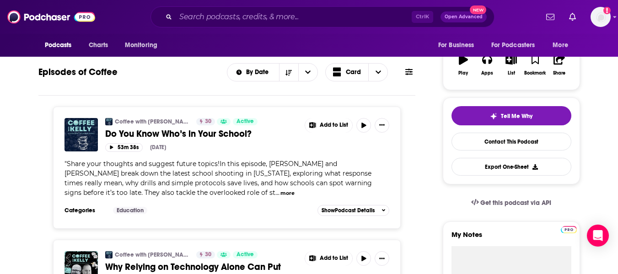
click at [281, 193] on button "more" at bounding box center [288, 193] width 14 height 8
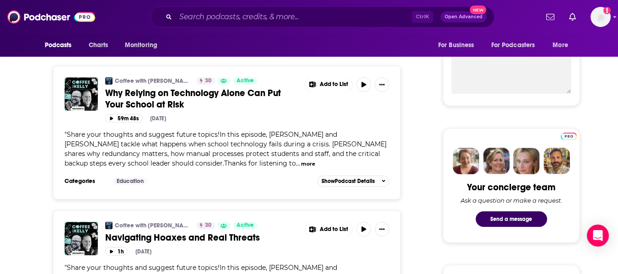
scroll to position [343, 0]
click at [301, 163] on button "more" at bounding box center [308, 164] width 14 height 8
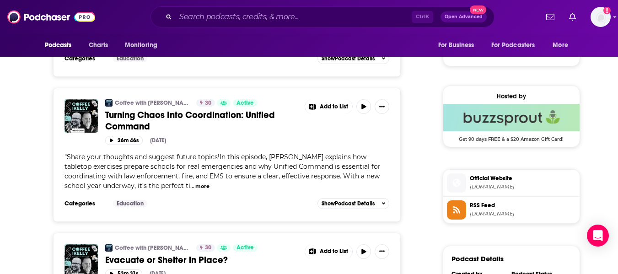
scroll to position [620, 0]
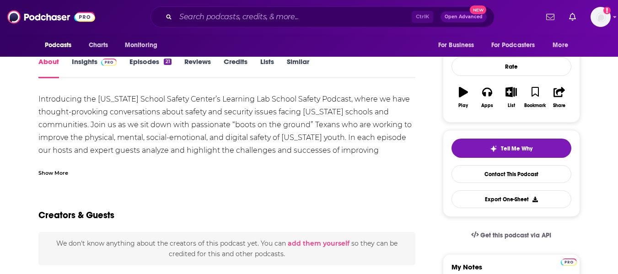
scroll to position [118, 0]
click at [52, 171] on div "Show More" at bounding box center [53, 171] width 30 height 9
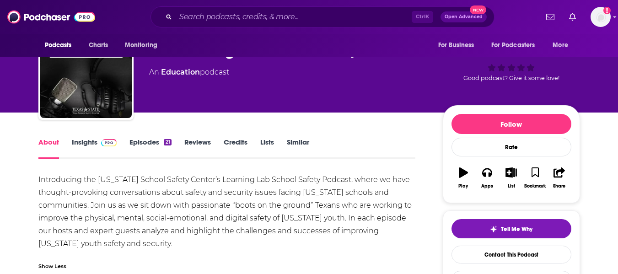
scroll to position [0, 0]
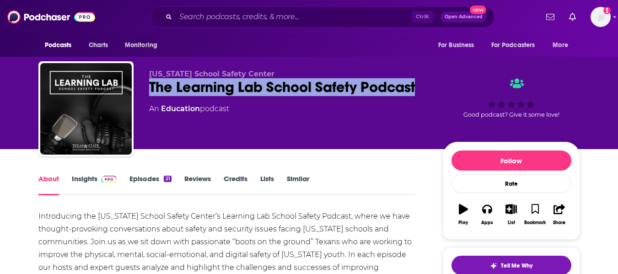
drag, startPoint x: 151, startPoint y: 86, endPoint x: 418, endPoint y: 89, distance: 267.3
click at [418, 89] on div "The Learning Lab School Safety Podcast" at bounding box center [288, 87] width 279 height 18
copy h2 "The Learning Lab School Safety Podcast"
click at [311, 90] on div "The Learning Lab School Safety Podcast" at bounding box center [288, 87] width 279 height 18
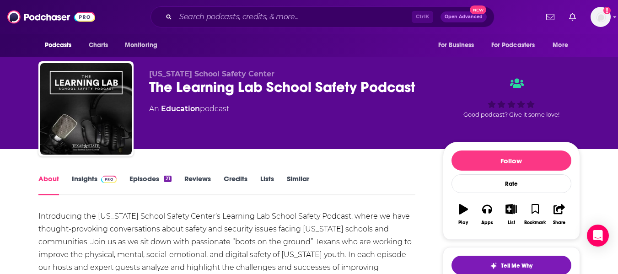
click at [77, 184] on link "Insights" at bounding box center [94, 184] width 45 height 21
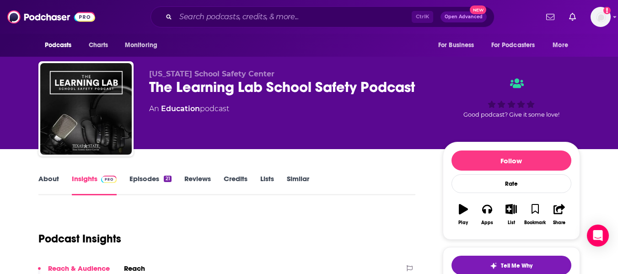
click at [48, 179] on link "About" at bounding box center [48, 184] width 21 height 21
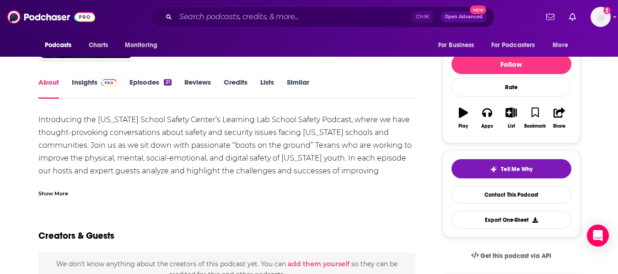
scroll to position [99, 0]
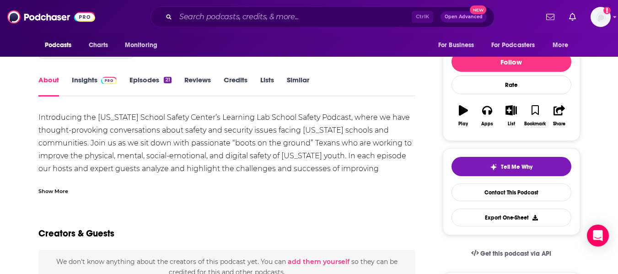
click at [56, 191] on div "Show More" at bounding box center [53, 190] width 30 height 9
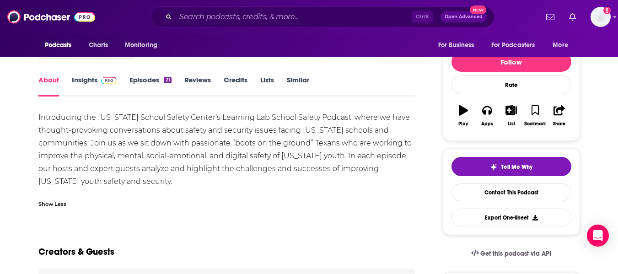
click at [151, 76] on link "Episodes 21" at bounding box center [151, 86] width 42 height 21
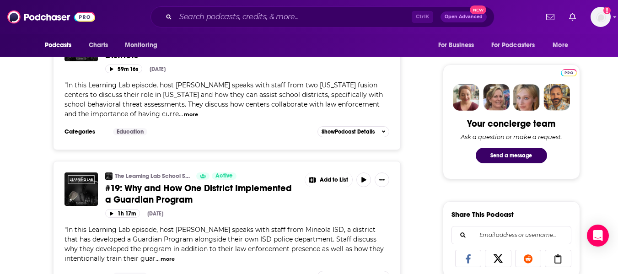
scroll to position [454, 0]
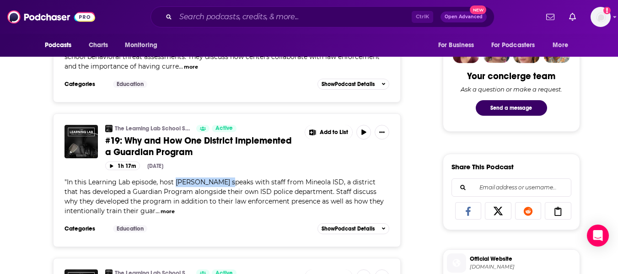
drag, startPoint x: 177, startPoint y: 183, endPoint x: 222, endPoint y: 184, distance: 44.8
click at [222, 184] on span "In this Learning Lab episode, host [PERSON_NAME] speaks with staff from Mineola…" at bounding box center [224, 196] width 319 height 37
copy span "[PERSON_NAME]"
click at [163, 210] on button "more" at bounding box center [168, 212] width 14 height 8
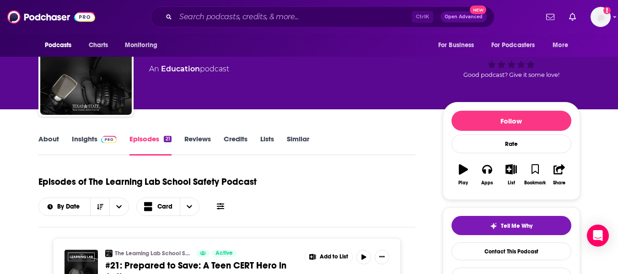
scroll to position [0, 0]
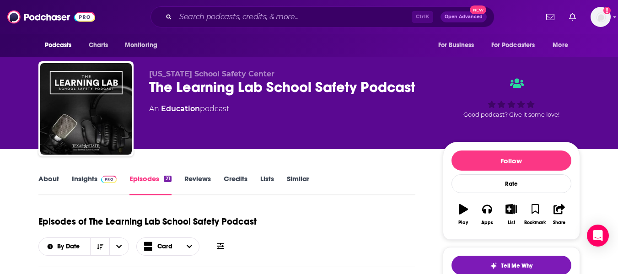
click at [54, 180] on link "About" at bounding box center [48, 184] width 21 height 21
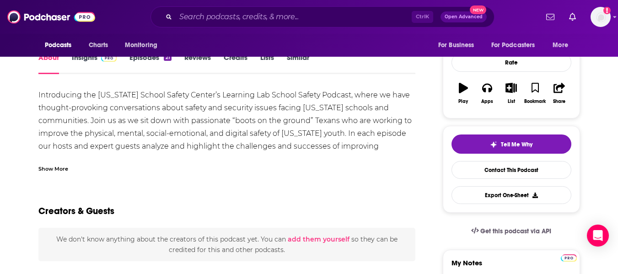
scroll to position [122, 0]
click at [50, 167] on div "Show More" at bounding box center [53, 167] width 30 height 9
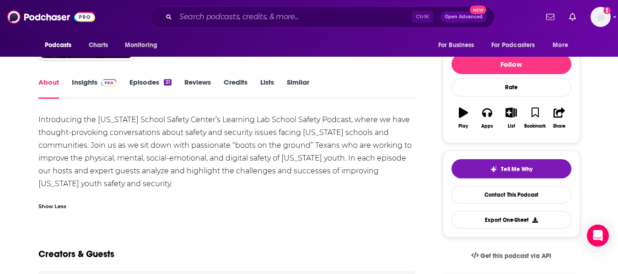
scroll to position [96, 0]
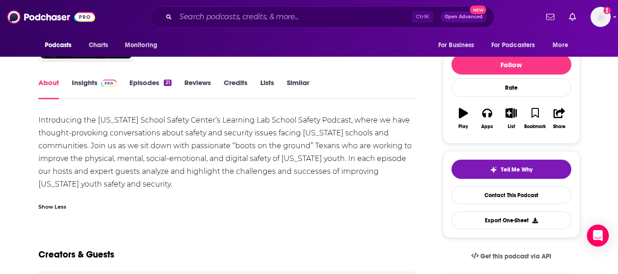
click at [84, 88] on link "Insights" at bounding box center [94, 88] width 45 height 21
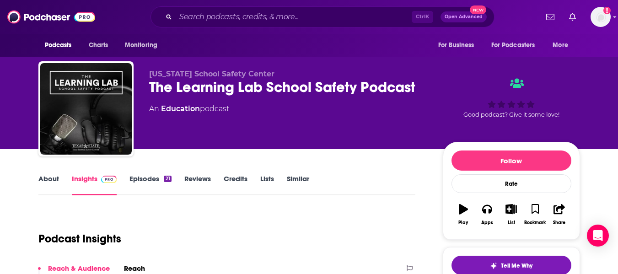
click at [14, 123] on div "Texas School Safety Center The Learning Lab School Safety Podcast An Education …" at bounding box center [309, 74] width 618 height 149
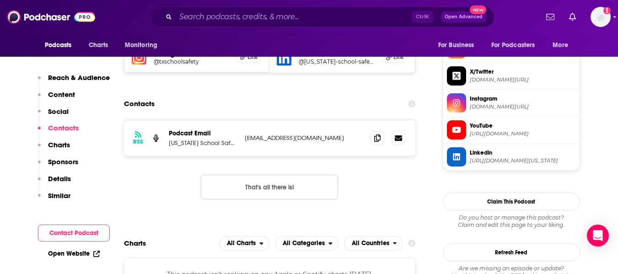
scroll to position [696, 0]
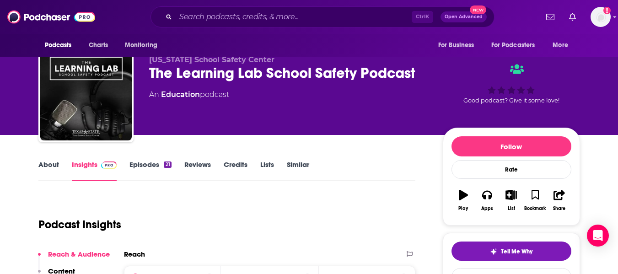
scroll to position [0, 0]
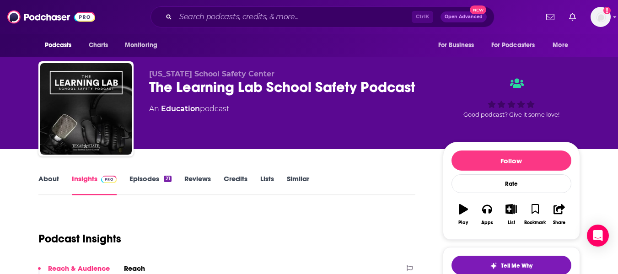
click at [158, 78] on div "The Learning Lab School Safety Podcast" at bounding box center [288, 87] width 279 height 18
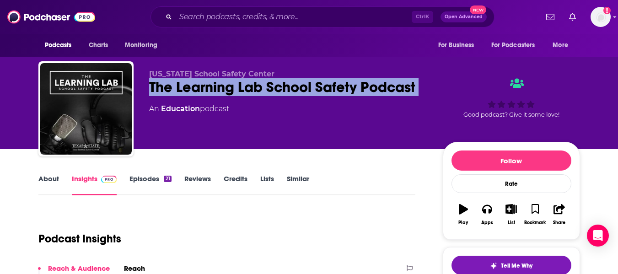
click at [158, 78] on div "The Learning Lab School Safety Podcast" at bounding box center [288, 87] width 279 height 18
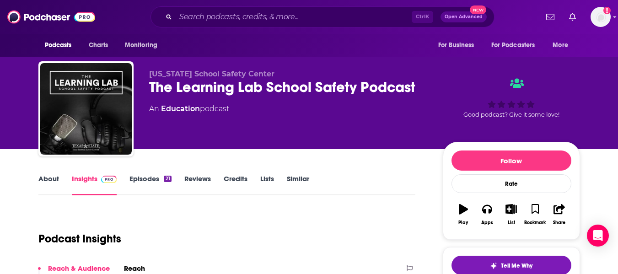
click at [156, 73] on span "Texas School Safety Center" at bounding box center [211, 74] width 125 height 9
copy p "Texas School Safety Center"
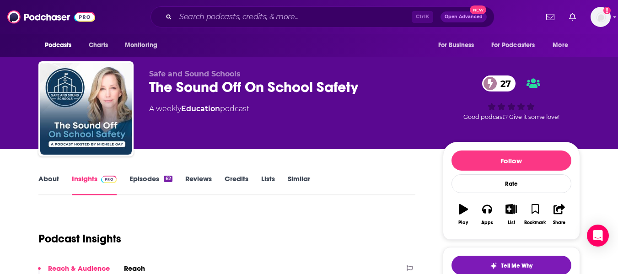
click at [44, 183] on link "About" at bounding box center [48, 184] width 21 height 21
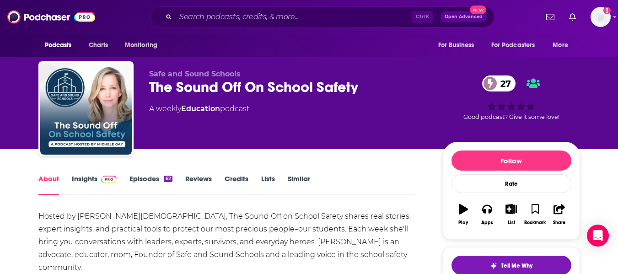
click at [151, 89] on div "The Sound Off On School Safety 27" at bounding box center [288, 87] width 279 height 18
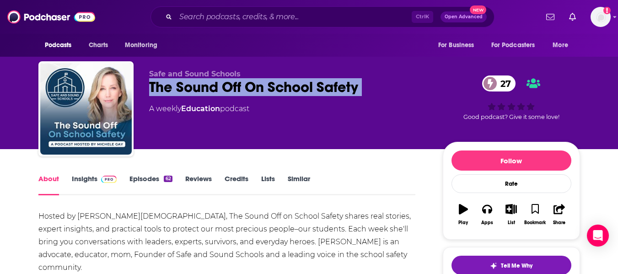
click at [151, 89] on div "The Sound Off On School Safety 27" at bounding box center [288, 87] width 279 height 18
copy div "The Sound Off On School Safety 27"
click at [86, 183] on link "Insights" at bounding box center [94, 184] width 45 height 21
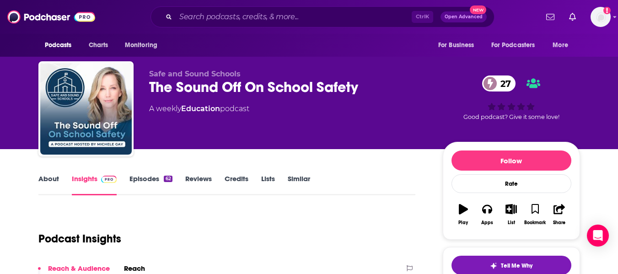
click at [200, 130] on div "Safe and Sound Schools The Sound Off On School Safety 27 A weekly Education pod…" at bounding box center [288, 106] width 279 height 73
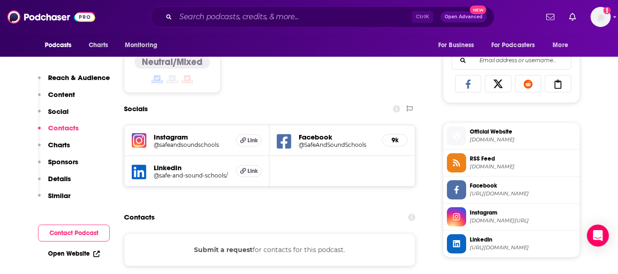
scroll to position [580, 0]
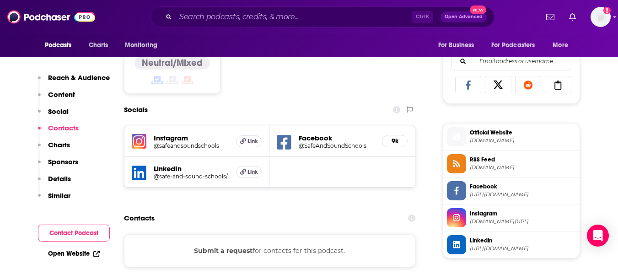
click at [312, 146] on h5 "@SafeAndSoundSchools" at bounding box center [337, 145] width 76 height 7
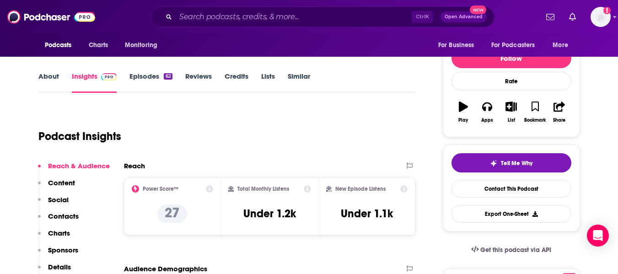
scroll to position [0, 0]
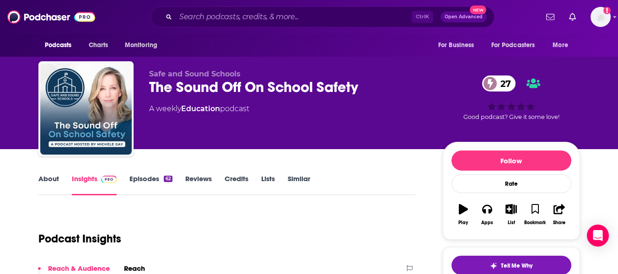
click at [44, 181] on link "About" at bounding box center [48, 184] width 21 height 21
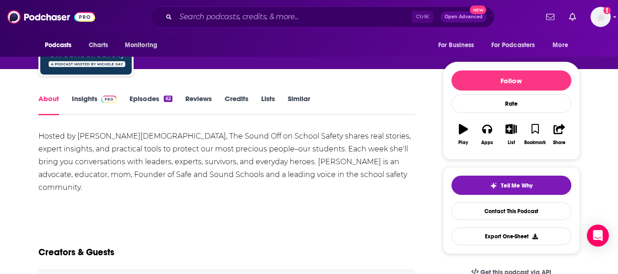
scroll to position [82, 0]
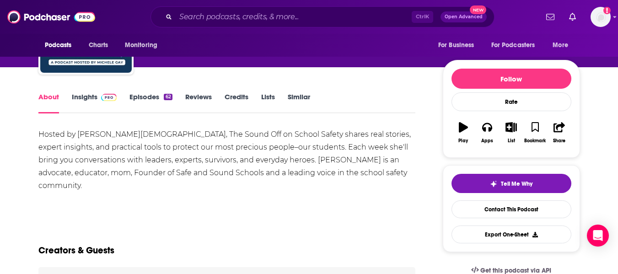
click at [82, 99] on link "Insights" at bounding box center [94, 102] width 45 height 21
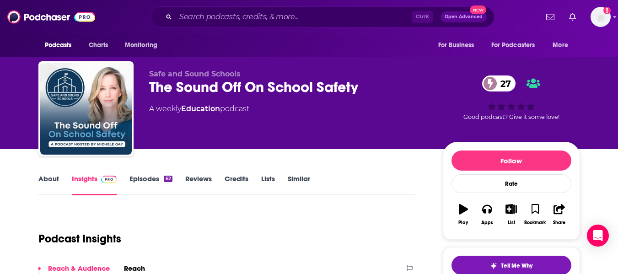
click at [48, 191] on link "About" at bounding box center [48, 184] width 21 height 21
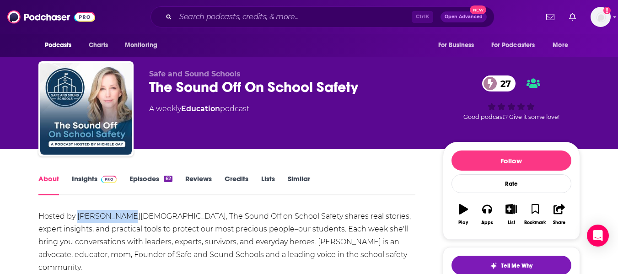
drag, startPoint x: 77, startPoint y: 217, endPoint x: 122, endPoint y: 217, distance: 44.4
click at [122, 217] on div "Hosted by Michele Gay, The Sound Off on School Safety shares real stories, expe…" at bounding box center [227, 242] width 378 height 64
copy div "Michele Gay,"
click at [151, 84] on div "The Sound Off On School Safety 27" at bounding box center [288, 87] width 279 height 18
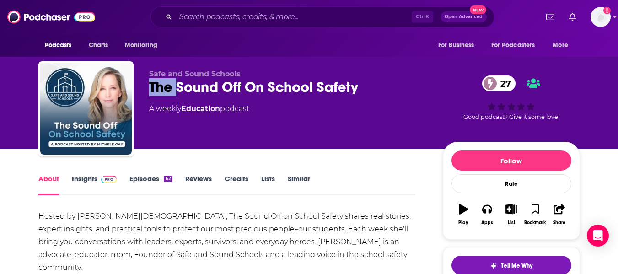
click at [151, 84] on div "The Sound Off On School Safety 27" at bounding box center [288, 87] width 279 height 18
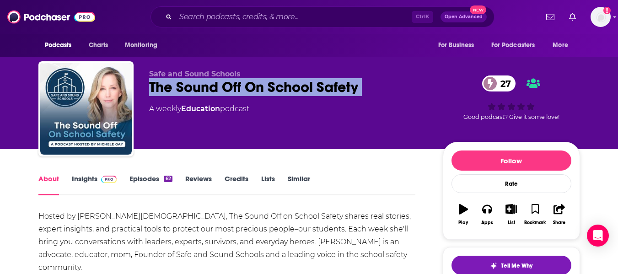
click at [151, 84] on div "The Sound Off On School Safety 27" at bounding box center [288, 87] width 279 height 18
copy div "The Sound Off On School Safety 27"
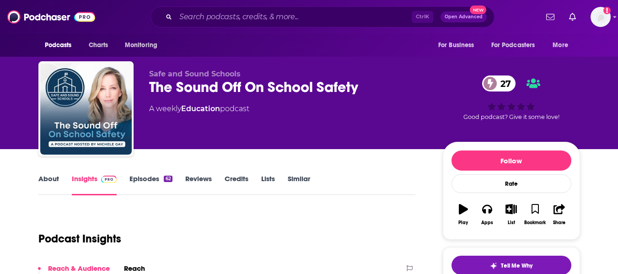
click at [40, 181] on link "About" at bounding box center [48, 184] width 21 height 21
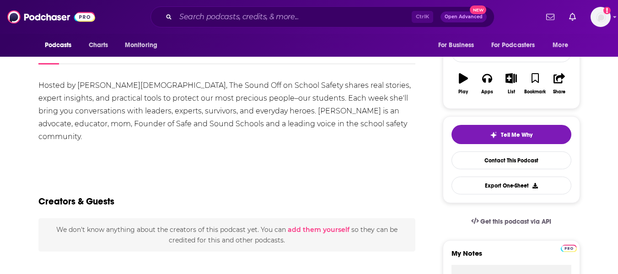
scroll to position [130, 0]
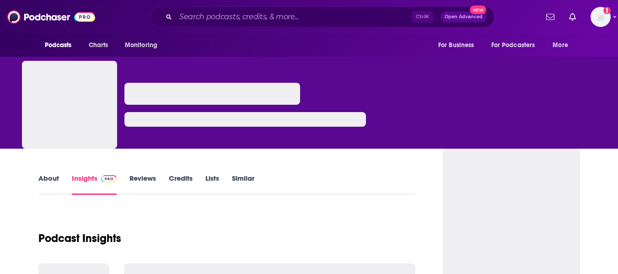
click at [44, 186] on link "About" at bounding box center [48, 184] width 21 height 21
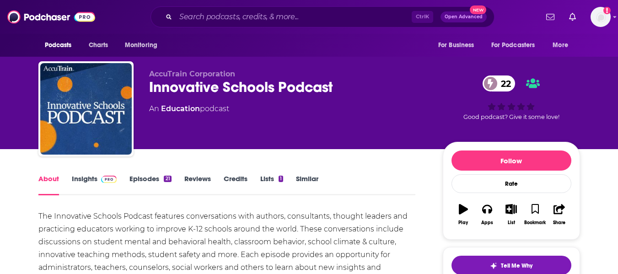
click at [158, 90] on div "Innovative Schools Podcast 22" at bounding box center [288, 87] width 279 height 18
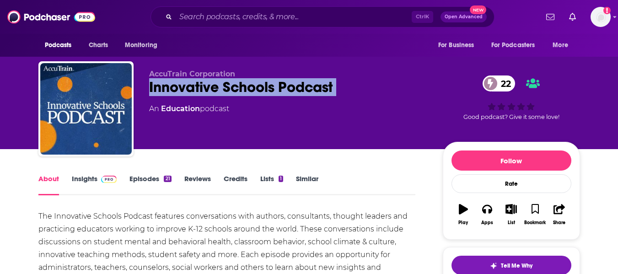
click at [158, 90] on div "Innovative Schools Podcast 22" at bounding box center [288, 87] width 279 height 18
copy div "Innovative Schools Podcast 22"
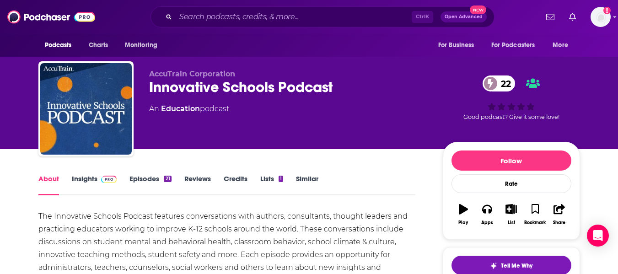
click at [85, 174] on div "About Insights Episodes 21 Reviews Credits Lists 1 Similar" at bounding box center [227, 184] width 378 height 22
click at [83, 177] on link "Insights" at bounding box center [94, 184] width 45 height 21
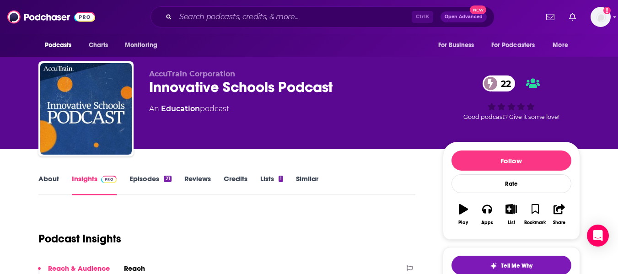
click at [49, 189] on link "About" at bounding box center [48, 184] width 21 height 21
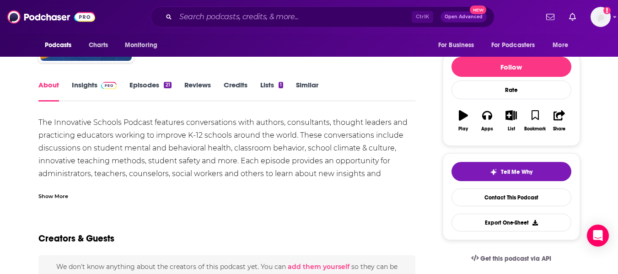
scroll to position [97, 0]
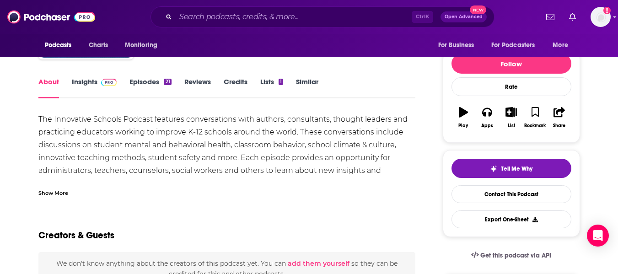
click at [59, 192] on div "Show More" at bounding box center [53, 192] width 30 height 9
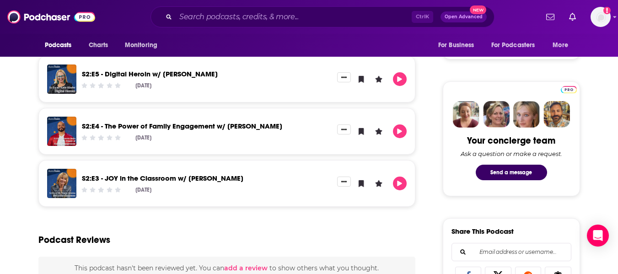
scroll to position [390, 0]
click at [192, 73] on link "S2:E5 - Digital Heroin w/ [PERSON_NAME]" at bounding box center [150, 73] width 136 height 9
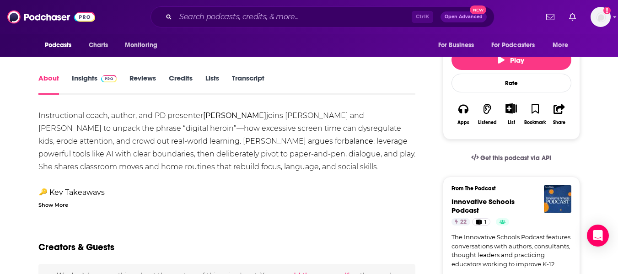
scroll to position [126, 0]
click at [52, 204] on div "Show More" at bounding box center [53, 204] width 30 height 9
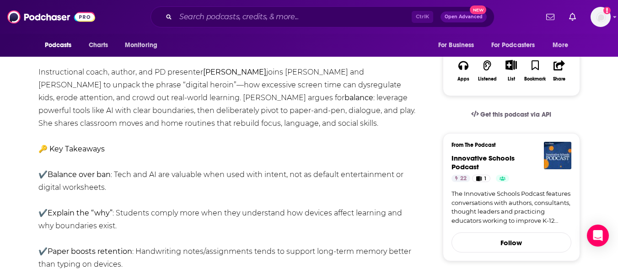
scroll to position [20, 0]
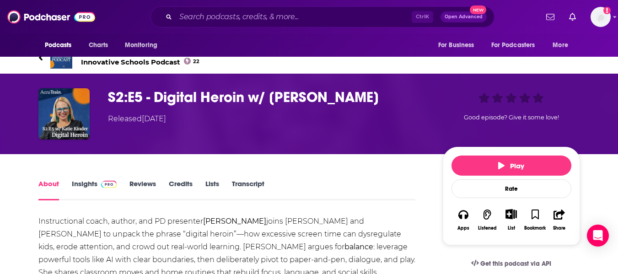
click at [123, 63] on span "Innovative Schools Podcast 22" at bounding box center [140, 62] width 119 height 9
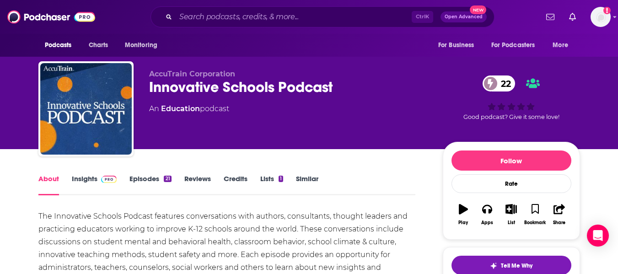
click at [77, 180] on link "Insights" at bounding box center [94, 184] width 45 height 21
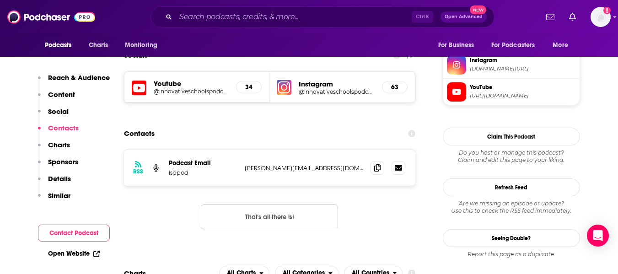
scroll to position [793, 0]
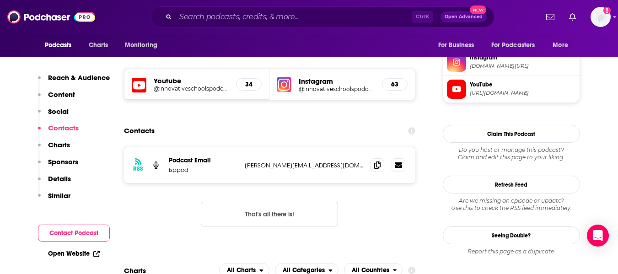
click at [70, 251] on link "Open Website" at bounding box center [74, 254] width 52 height 8
click at [248, 162] on p "[PERSON_NAME][EMAIL_ADDRESS][DOMAIN_NAME]" at bounding box center [304, 166] width 119 height 8
copy p "[PERSON_NAME]"
drag, startPoint x: 313, startPoint y: 130, endPoint x: 268, endPoint y: 130, distance: 44.8
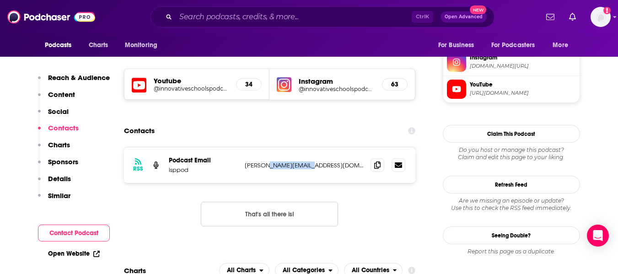
click at [268, 162] on p "[PERSON_NAME][EMAIL_ADDRESS][DOMAIN_NAME]" at bounding box center [304, 166] width 119 height 8
copy p "[DOMAIN_NAME]"
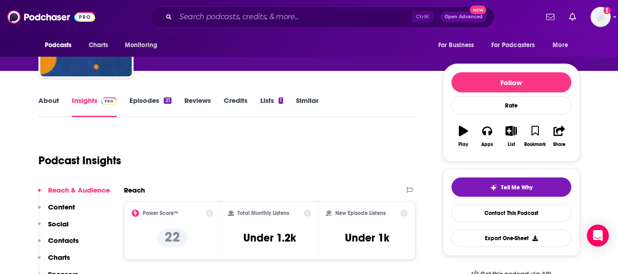
scroll to position [0, 0]
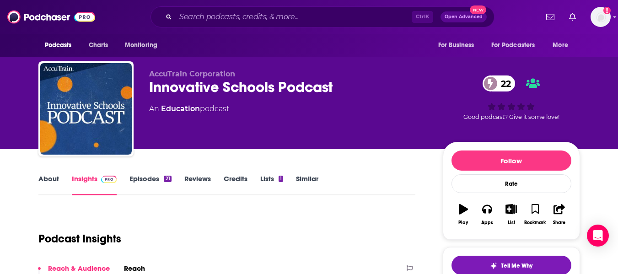
click at [160, 144] on div "AccuTrain Corporation Innovative Schools Podcast 22 An Education podcast 22 Goo…" at bounding box center [364, 111] width 431 height 82
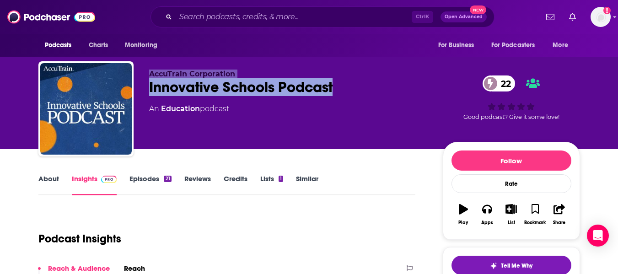
drag, startPoint x: 148, startPoint y: 71, endPoint x: 342, endPoint y: 80, distance: 194.2
click at [342, 80] on div "AccuTrain Corporation Innovative Schools Podcast 22 An Education podcast 22 Goo…" at bounding box center [309, 110] width 542 height 99
copy div "AccuTrain Corporation Innovative Schools Podcast"
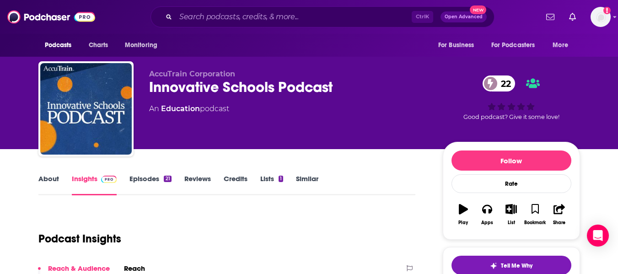
click at [46, 180] on link "About" at bounding box center [48, 184] width 21 height 21
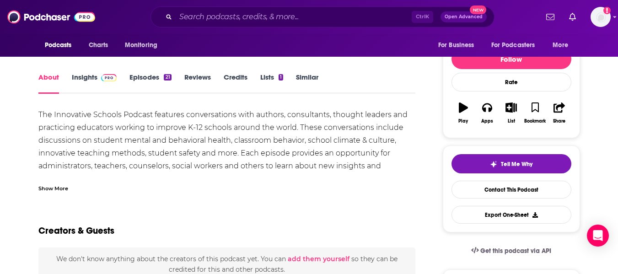
scroll to position [101, 0]
click at [136, 81] on link "Episodes 21" at bounding box center [151, 83] width 42 height 21
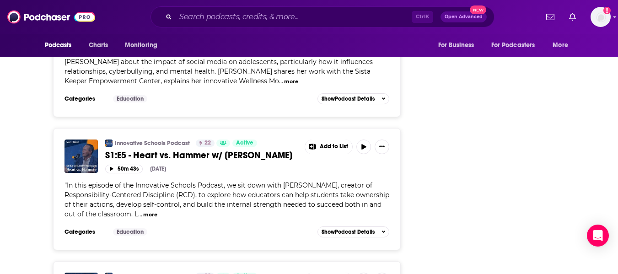
scroll to position [1553, 0]
